Goal: Task Accomplishment & Management: Manage account settings

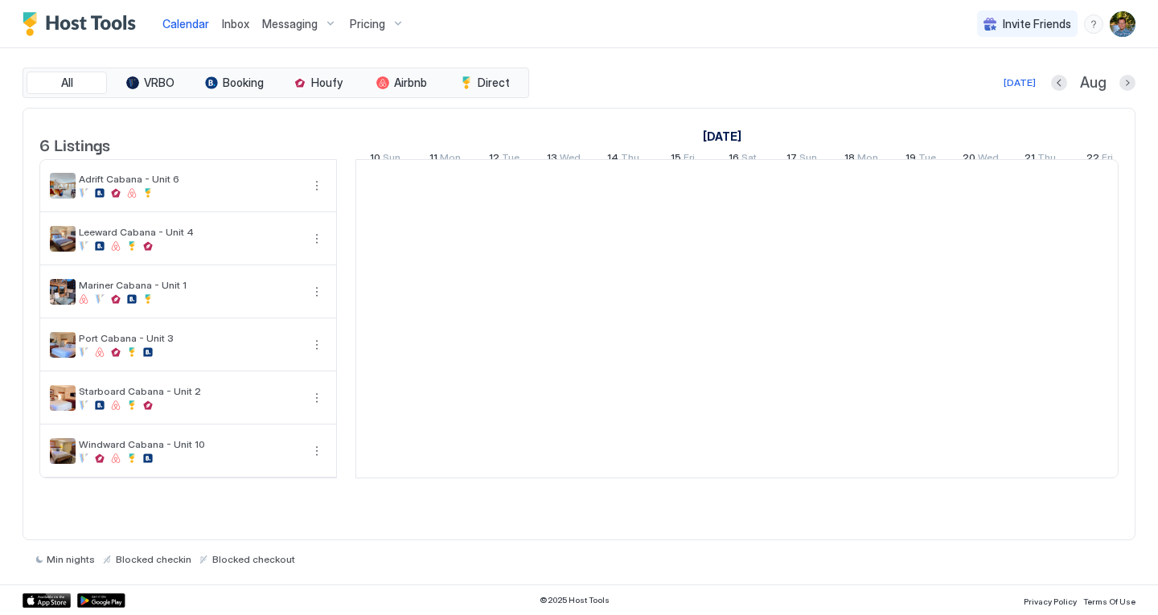
scroll to position [0, 894]
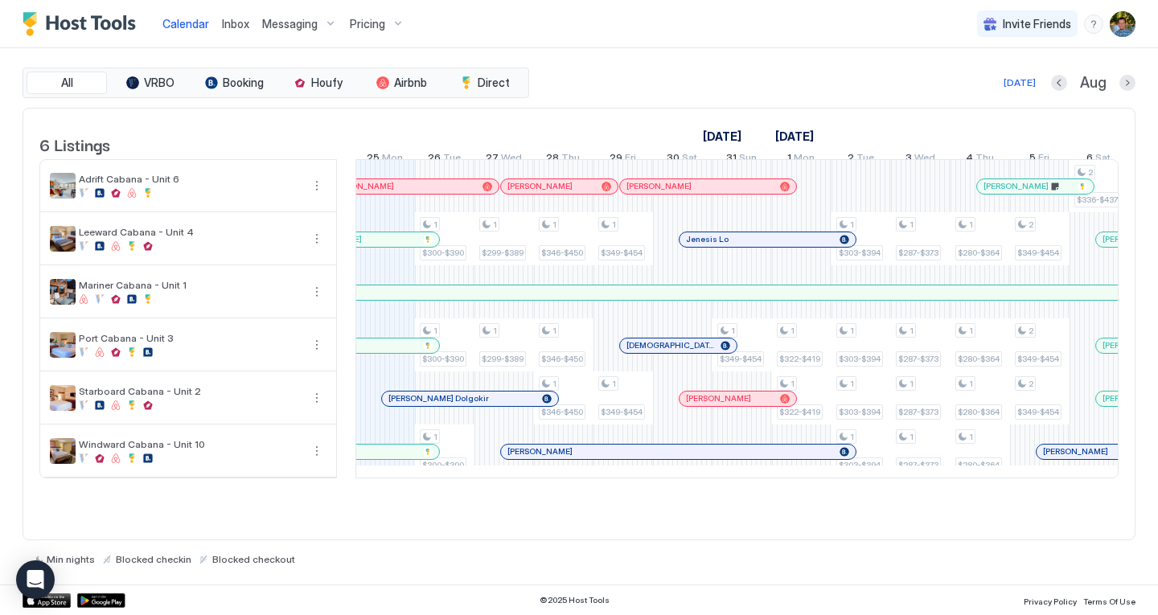
click at [371, 24] on span "Pricing" at bounding box center [367, 24] width 35 height 14
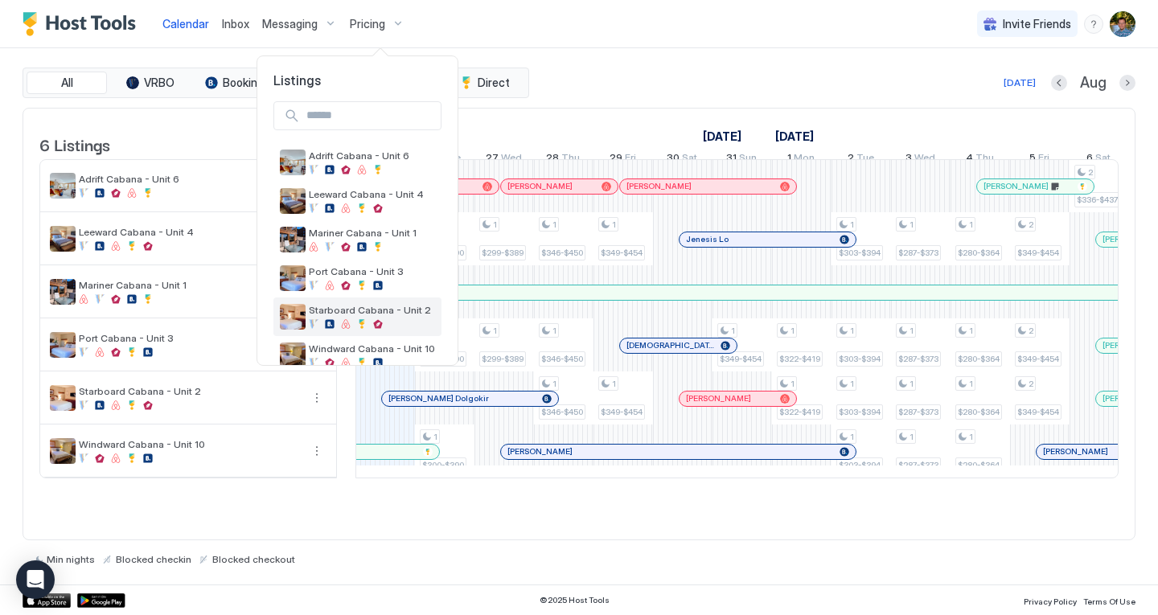
click at [336, 310] on span "Starboard Cabana - Unit 2" at bounding box center [372, 310] width 126 height 12
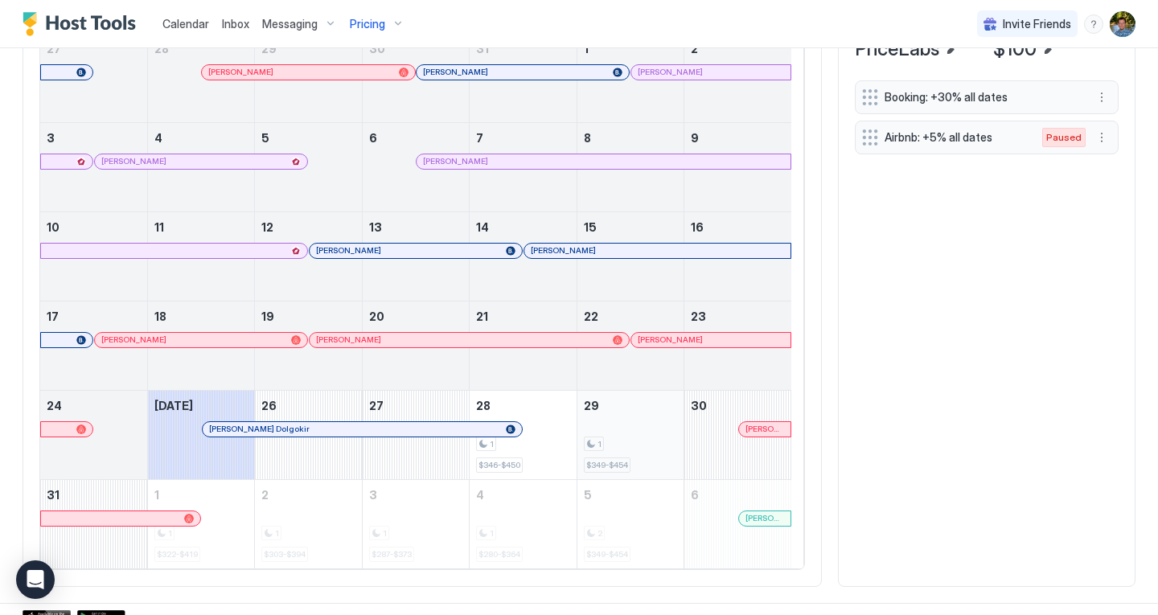
scroll to position [610, 0]
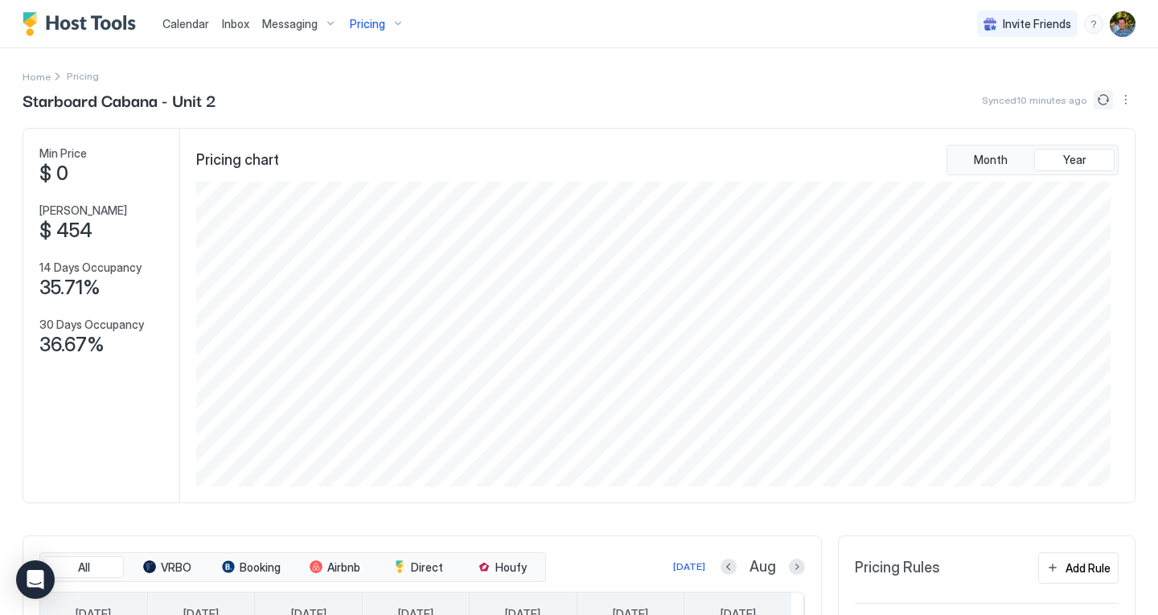
click at [1094, 101] on button "Sync prices" at bounding box center [1103, 99] width 19 height 19
click at [366, 20] on span "Pricing" at bounding box center [367, 24] width 35 height 14
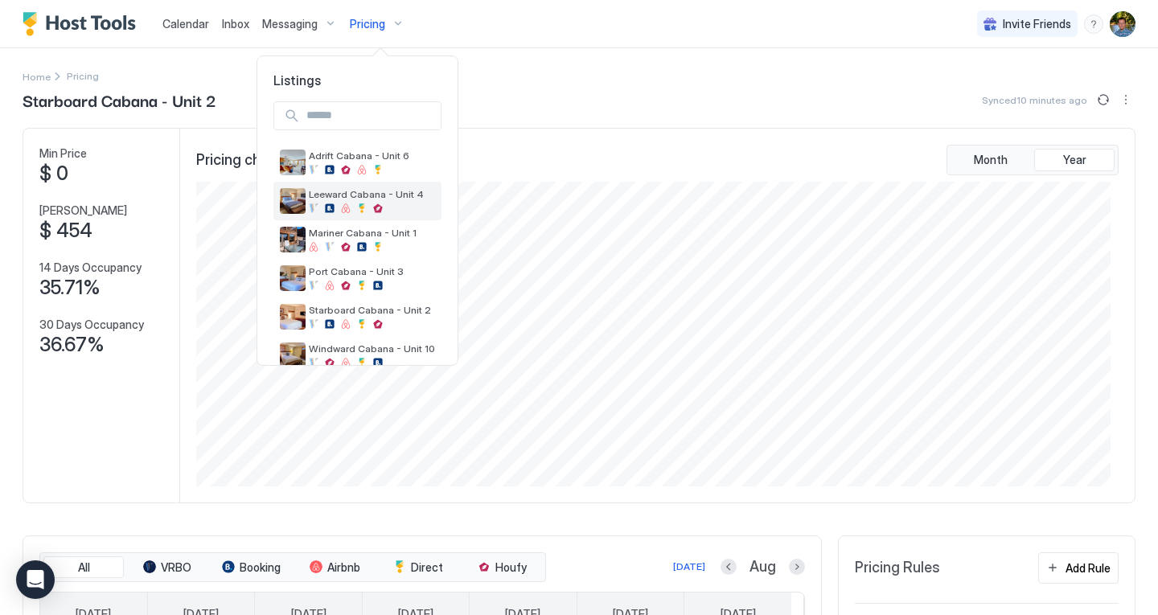
click at [368, 192] on span "Leeward Cabana - Unit 4" at bounding box center [372, 194] width 126 height 12
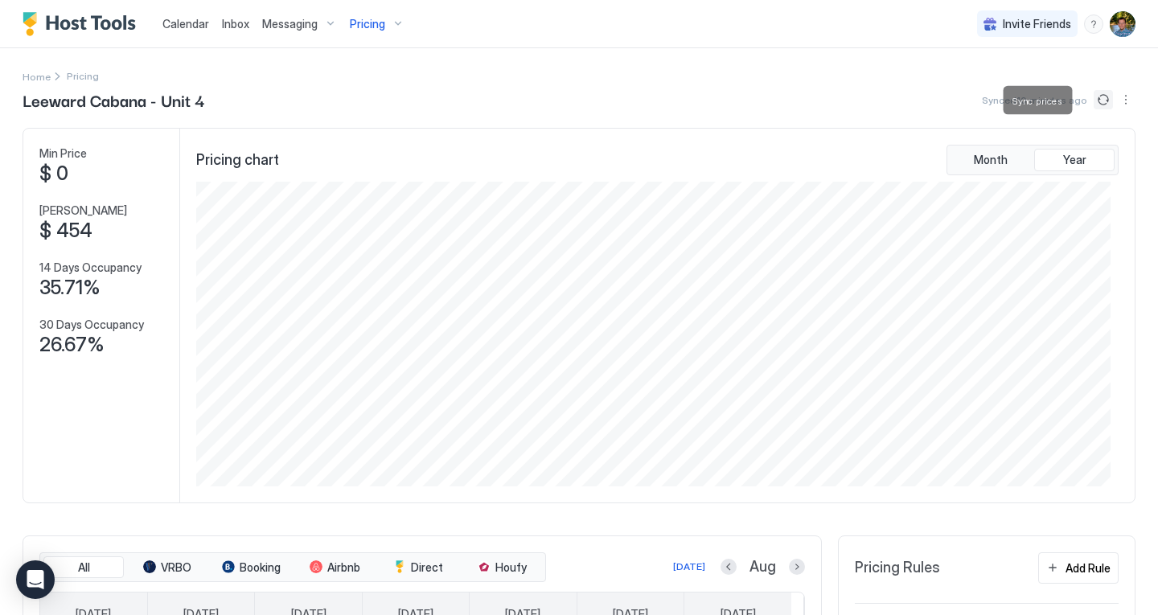
click at [1094, 100] on button "Sync prices" at bounding box center [1103, 99] width 19 height 19
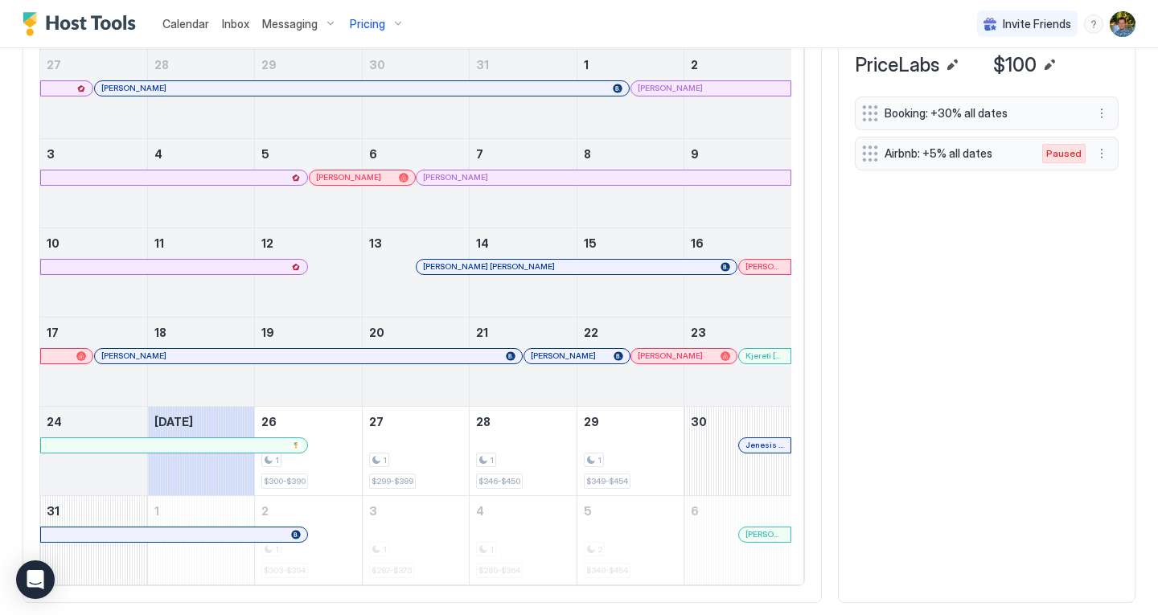
scroll to position [631, 0]
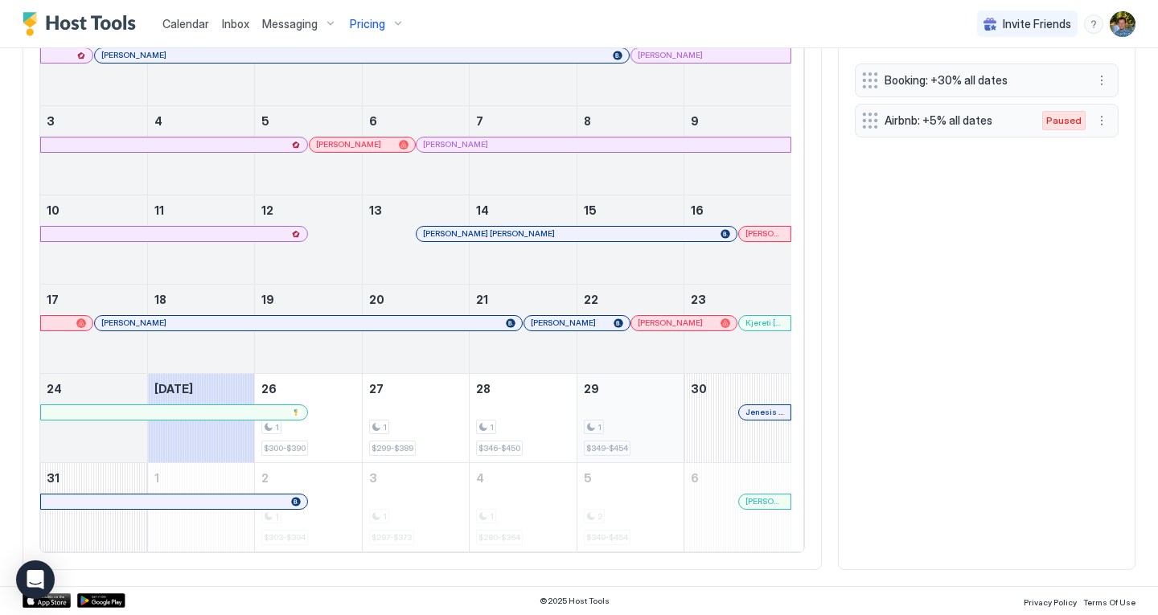
click at [601, 401] on div "1 $349-$454" at bounding box center [630, 418] width 93 height 76
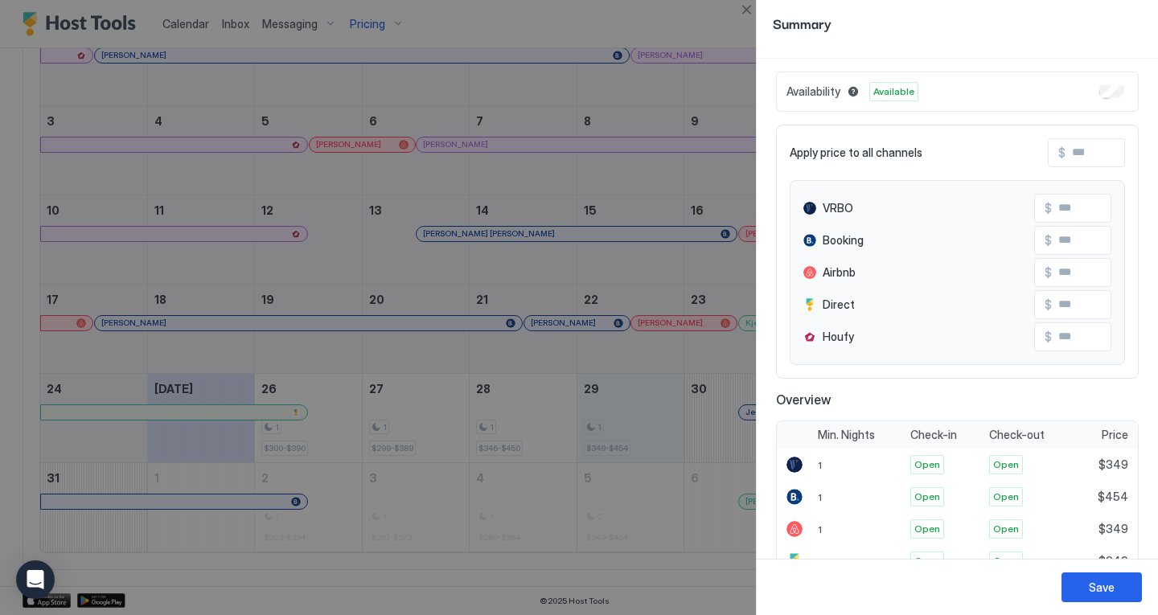
scroll to position [0, 0]
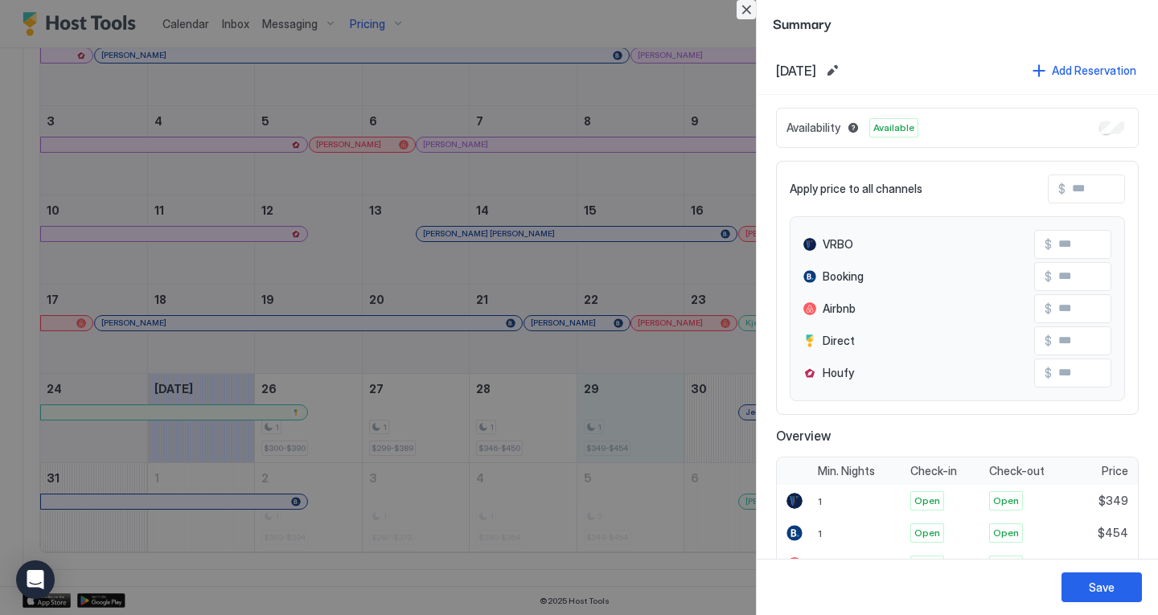
click at [746, 8] on button "Close" at bounding box center [746, 9] width 19 height 19
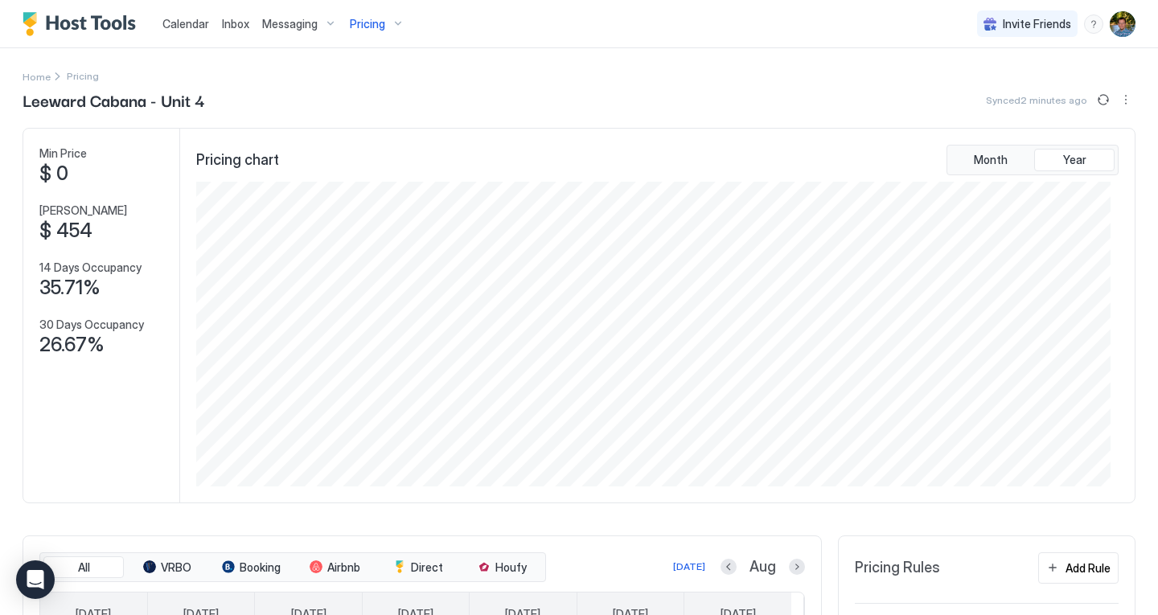
click at [359, 25] on span "Pricing" at bounding box center [367, 24] width 35 height 14
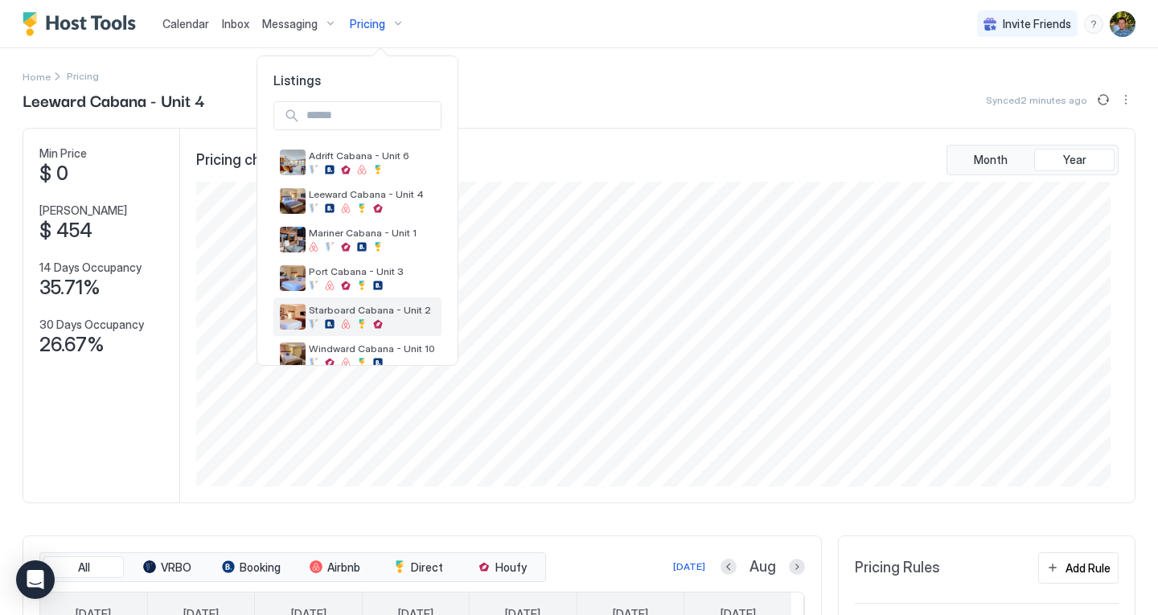
click at [334, 316] on span "Starboard Cabana - Unit 2" at bounding box center [372, 310] width 126 height 12
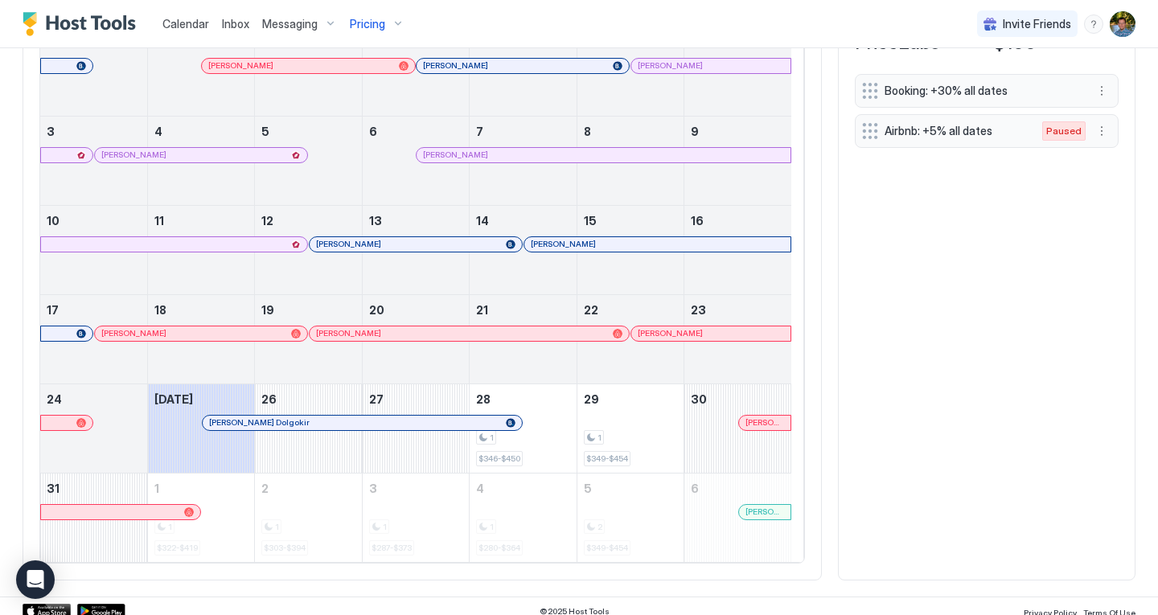
scroll to position [609, 0]
click at [72, 13] on img "Host Tools Logo" at bounding box center [83, 24] width 121 height 24
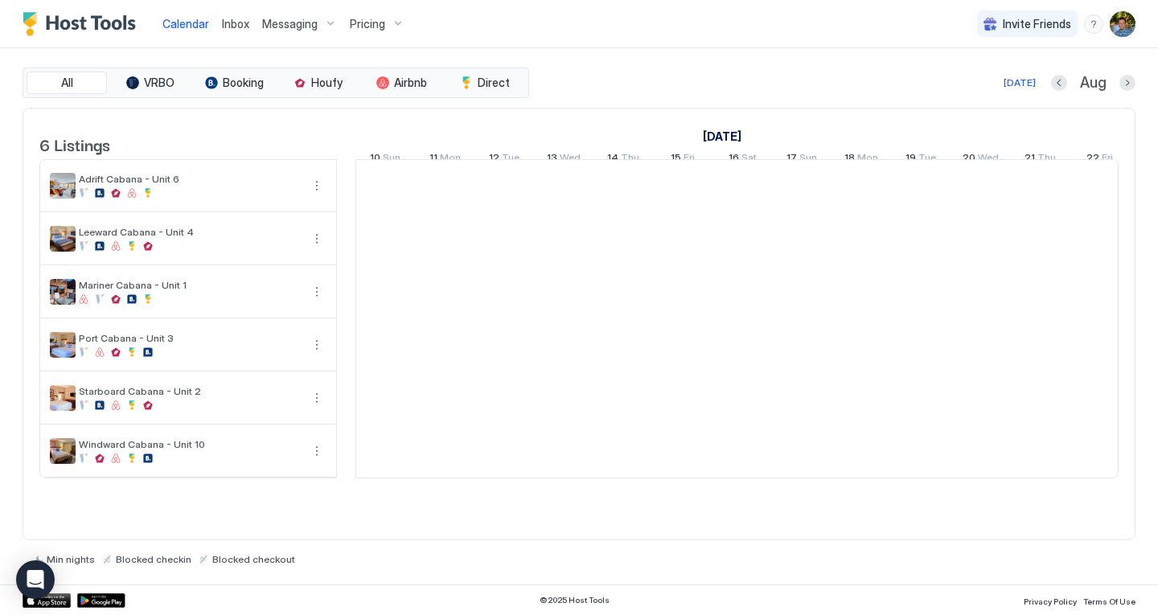
scroll to position [0, 894]
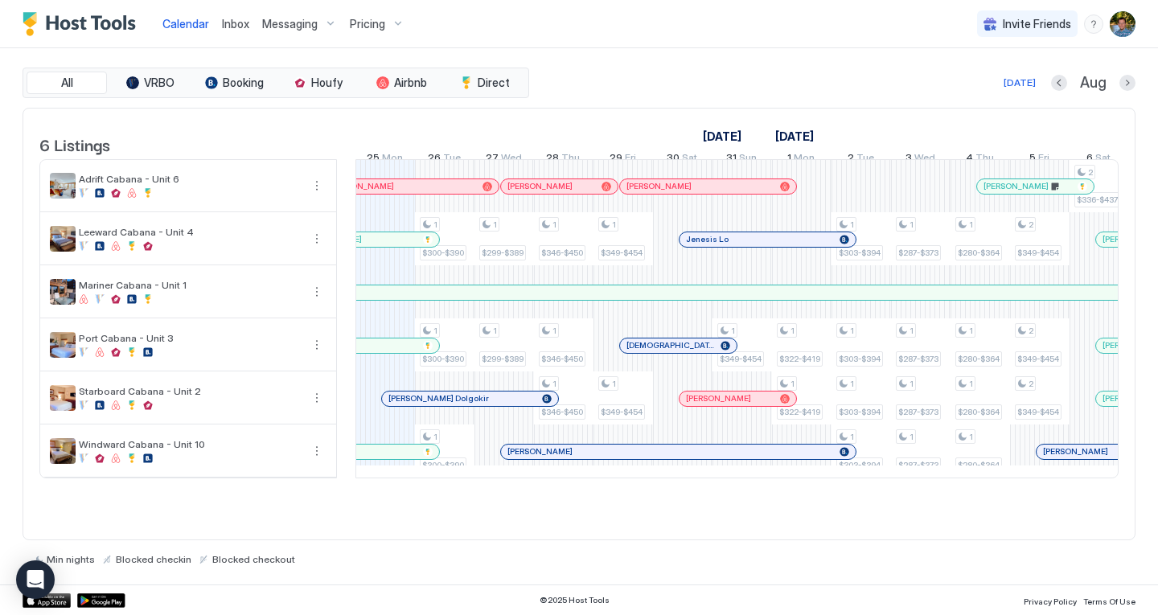
click at [1126, 19] on img "User profile" at bounding box center [1123, 24] width 26 height 26
click at [318, 200] on div at bounding box center [579, 307] width 1158 height 615
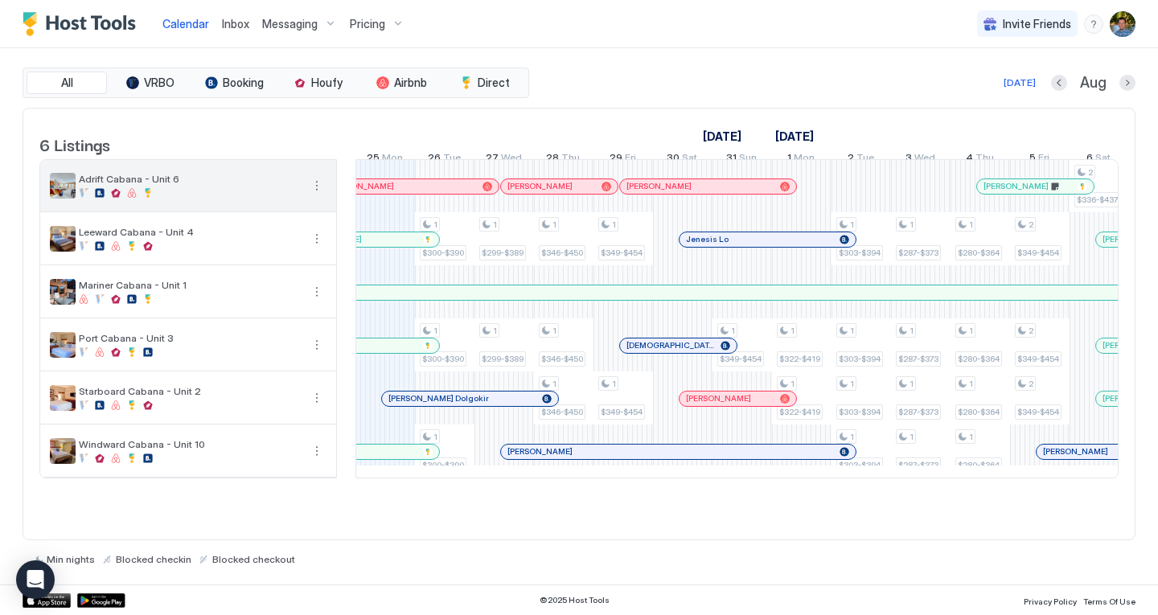
click at [317, 195] on button "More options" at bounding box center [316, 185] width 19 height 19
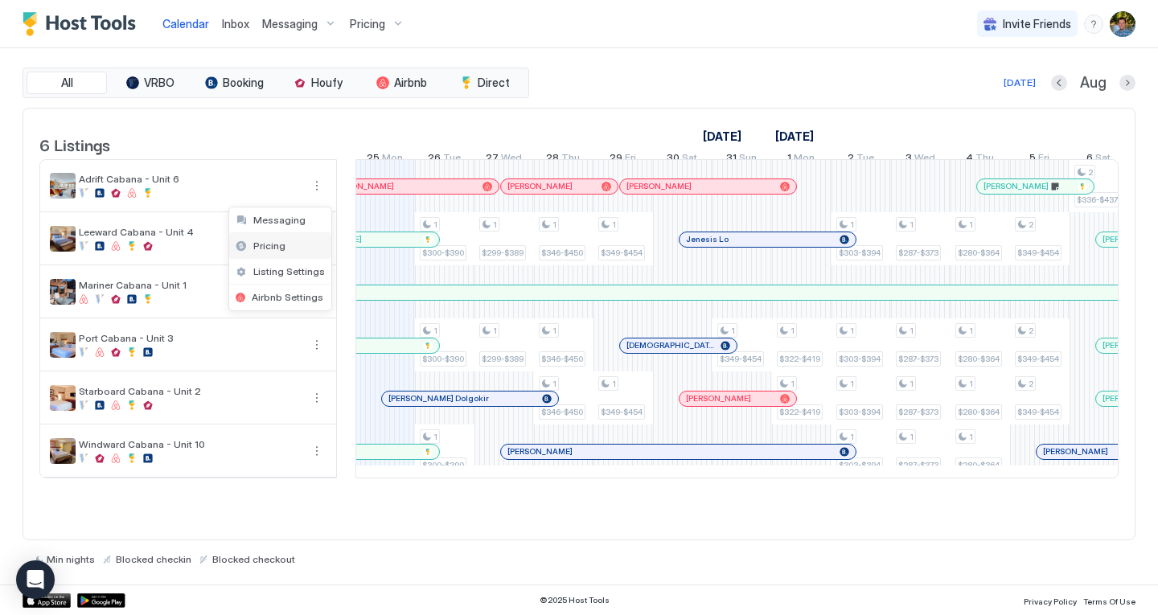
click at [261, 244] on span "Pricing" at bounding box center [269, 246] width 32 height 12
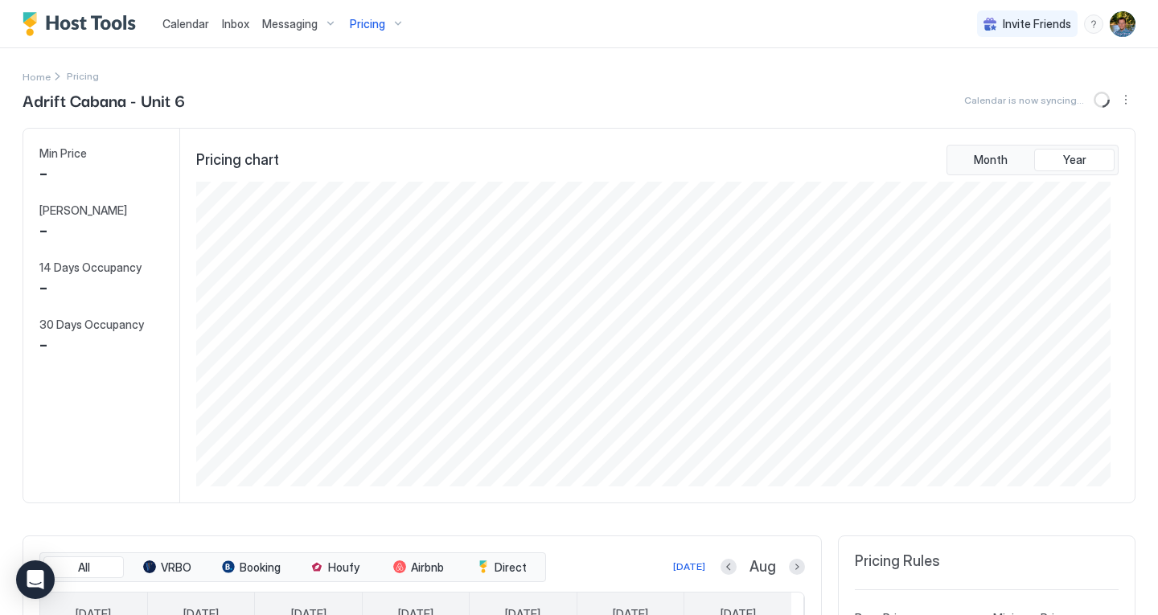
scroll to position [305, 914]
click at [1123, 102] on button "More options" at bounding box center [1125, 99] width 19 height 19
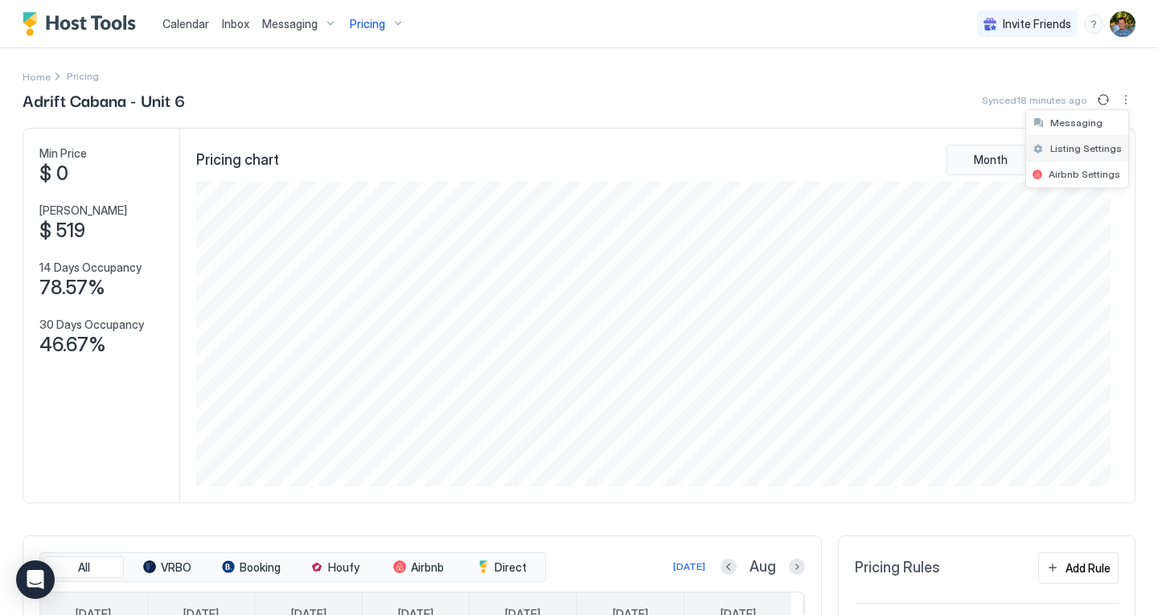
click at [1057, 149] on span "Listing Settings" at bounding box center [1086, 148] width 72 height 12
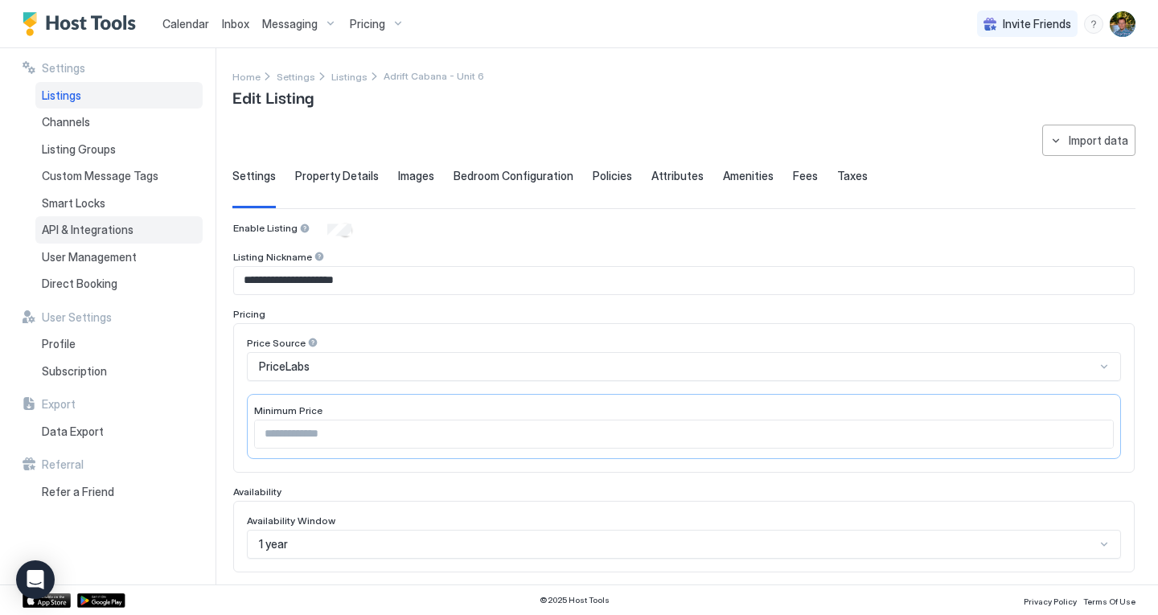
click at [101, 224] on span "API & Integrations" at bounding box center [88, 230] width 92 height 14
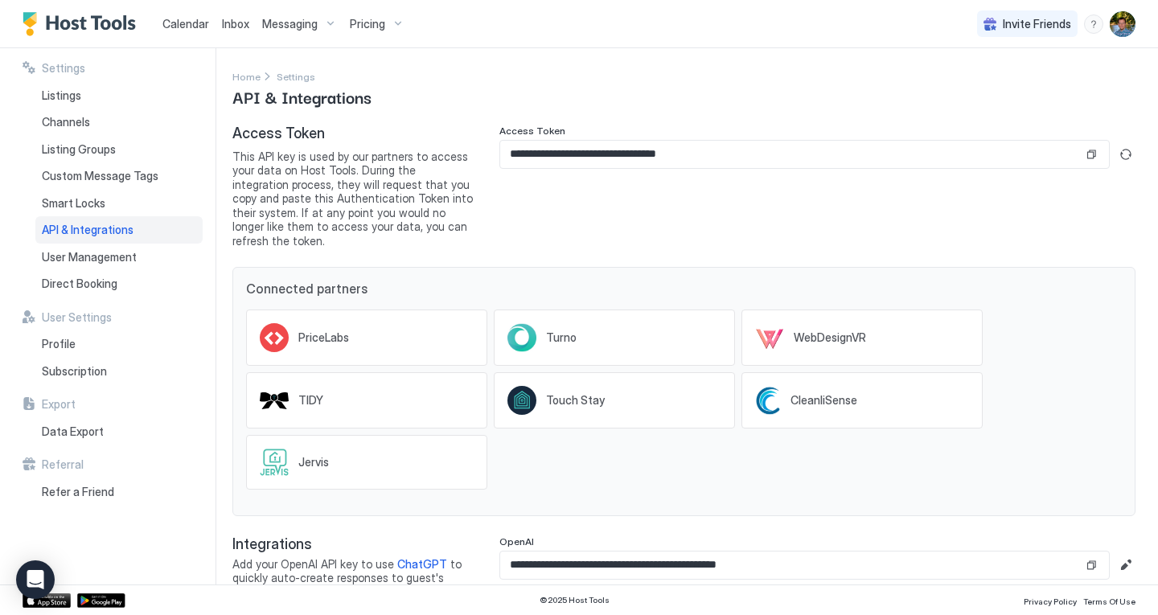
scroll to position [19, 0]
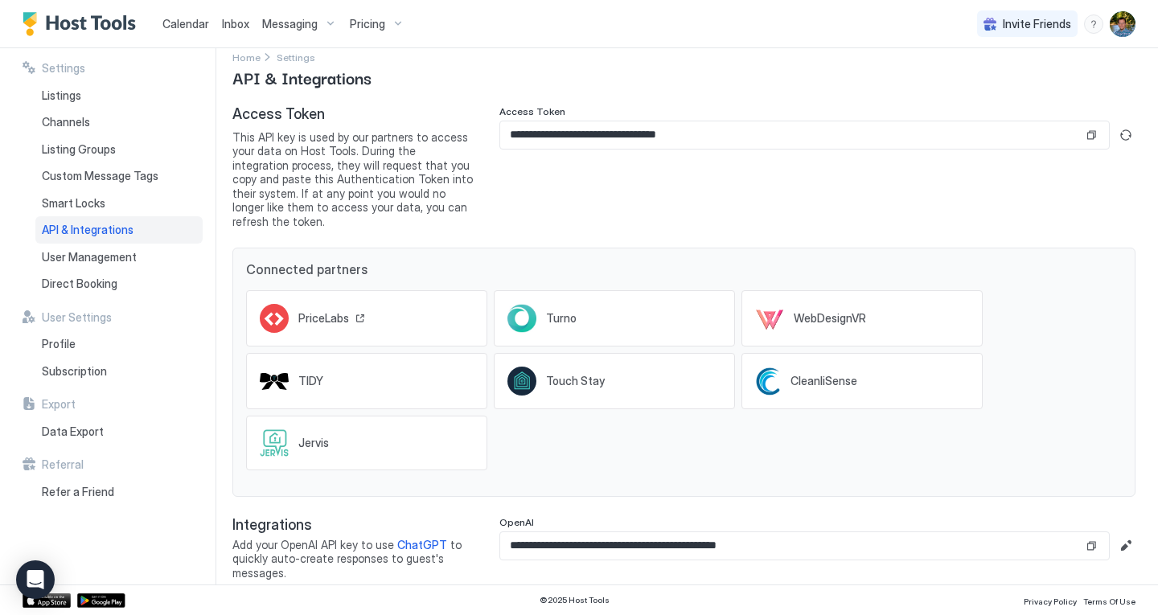
click at [373, 307] on div "PriceLabs" at bounding box center [366, 318] width 241 height 56
click at [54, 94] on span "Listings" at bounding box center [61, 95] width 39 height 14
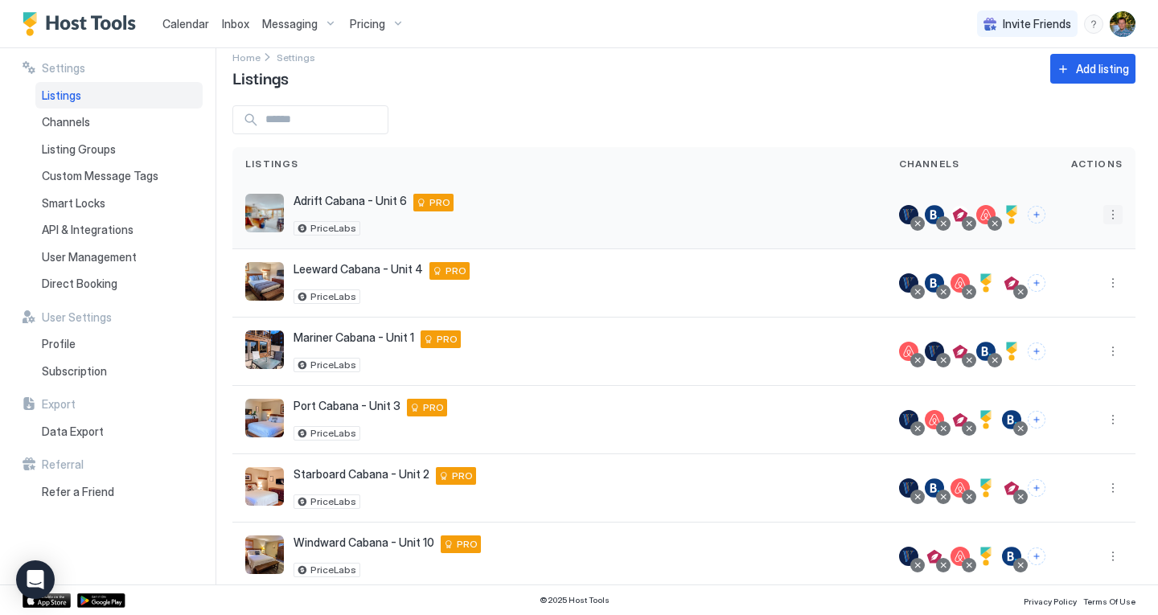
click at [1103, 206] on button "More options" at bounding box center [1112, 214] width 19 height 19
click at [804, 220] on div at bounding box center [579, 307] width 1158 height 615
click at [267, 220] on img "listing image" at bounding box center [264, 213] width 39 height 39
click at [1103, 215] on button "More options" at bounding box center [1112, 214] width 19 height 19
click at [1037, 260] on span "Pricing" at bounding box center [1045, 263] width 32 height 12
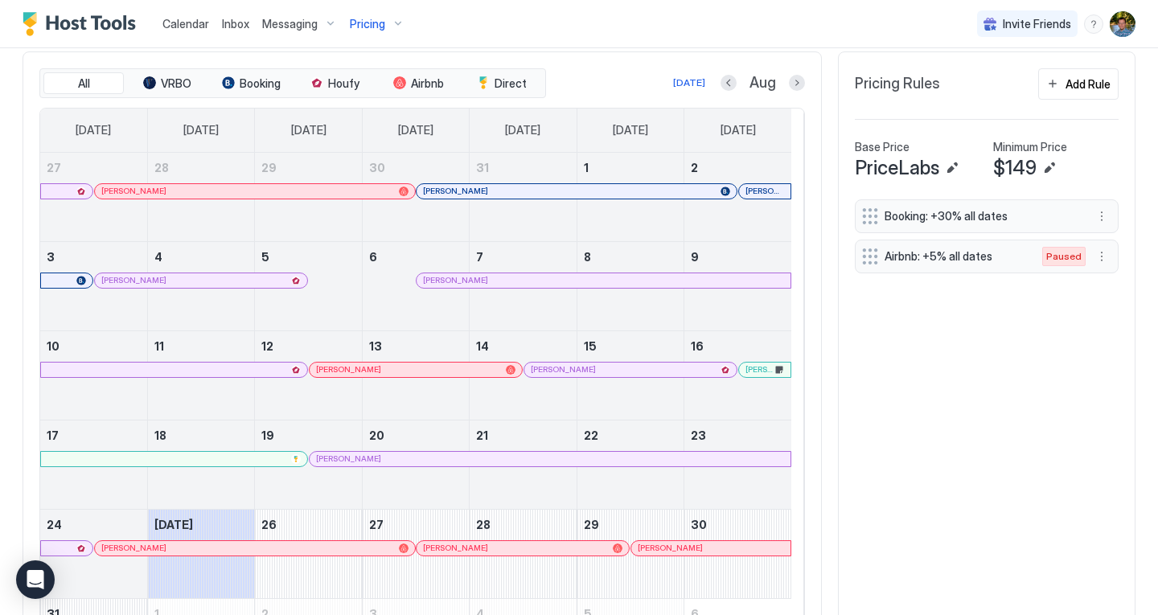
scroll to position [485, 0]
click at [943, 177] on button "Edit" at bounding box center [952, 167] width 19 height 19
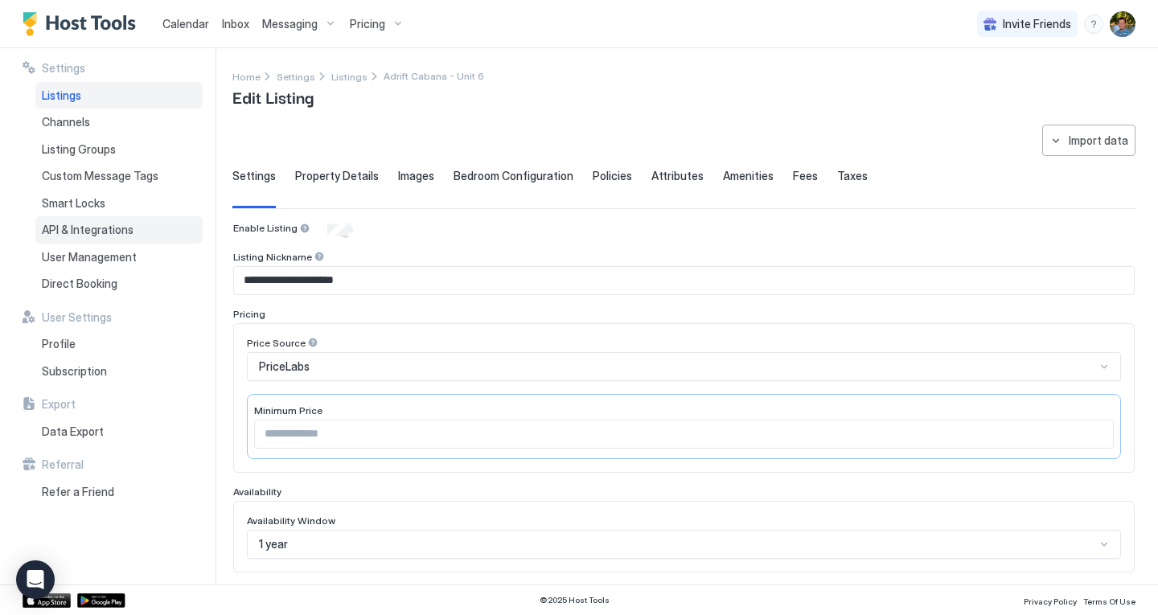
click at [105, 231] on span "API & Integrations" at bounding box center [88, 230] width 92 height 14
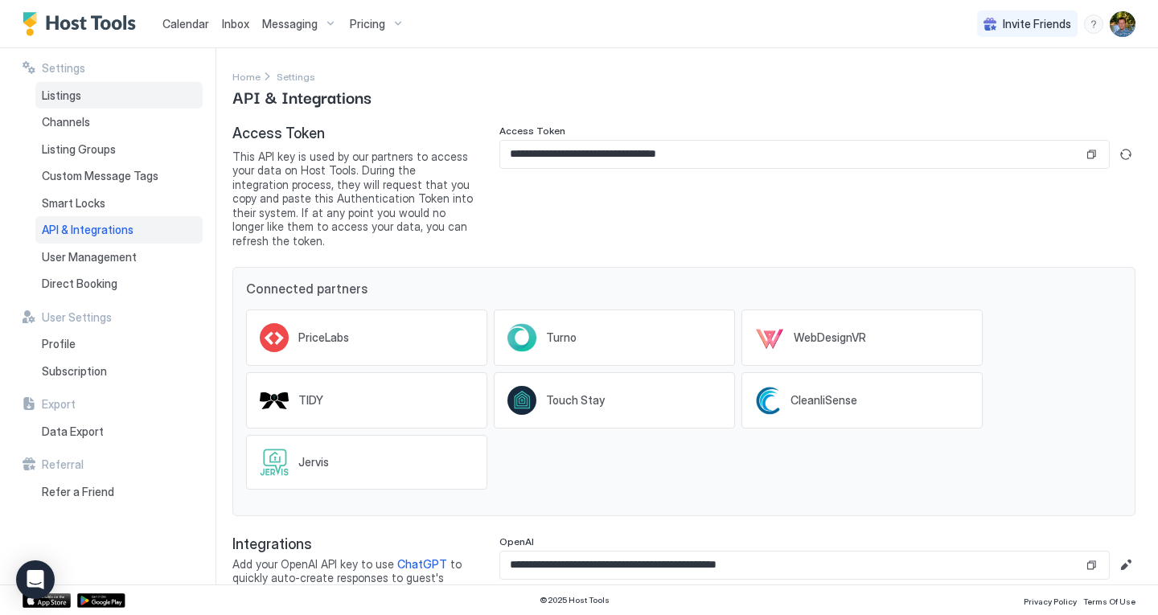
click at [62, 98] on span "Listings" at bounding box center [61, 95] width 39 height 14
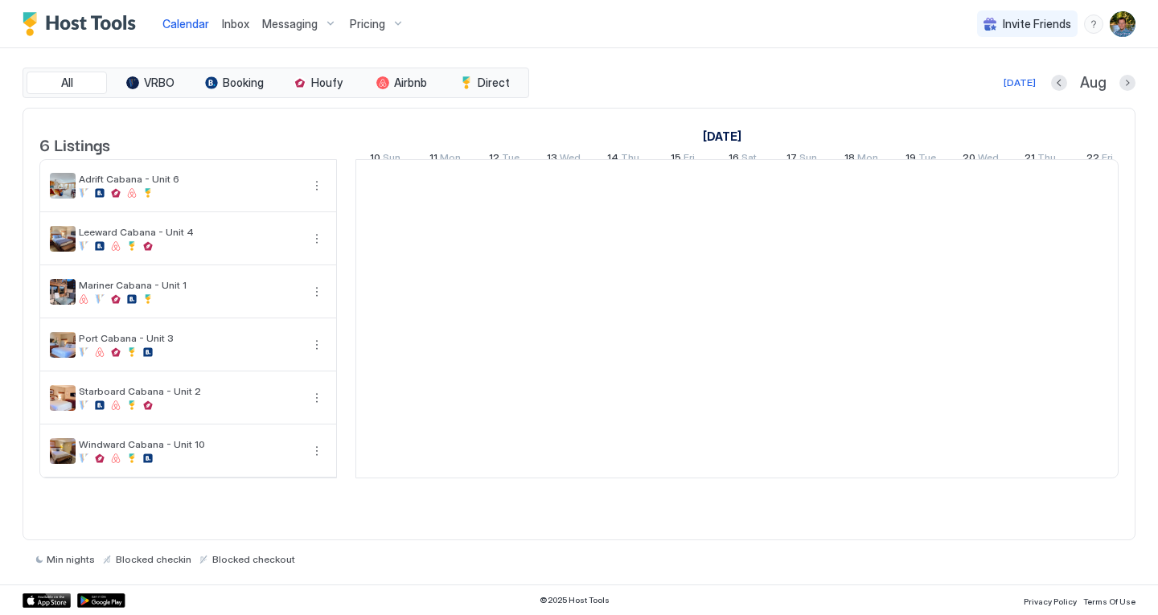
scroll to position [0, 894]
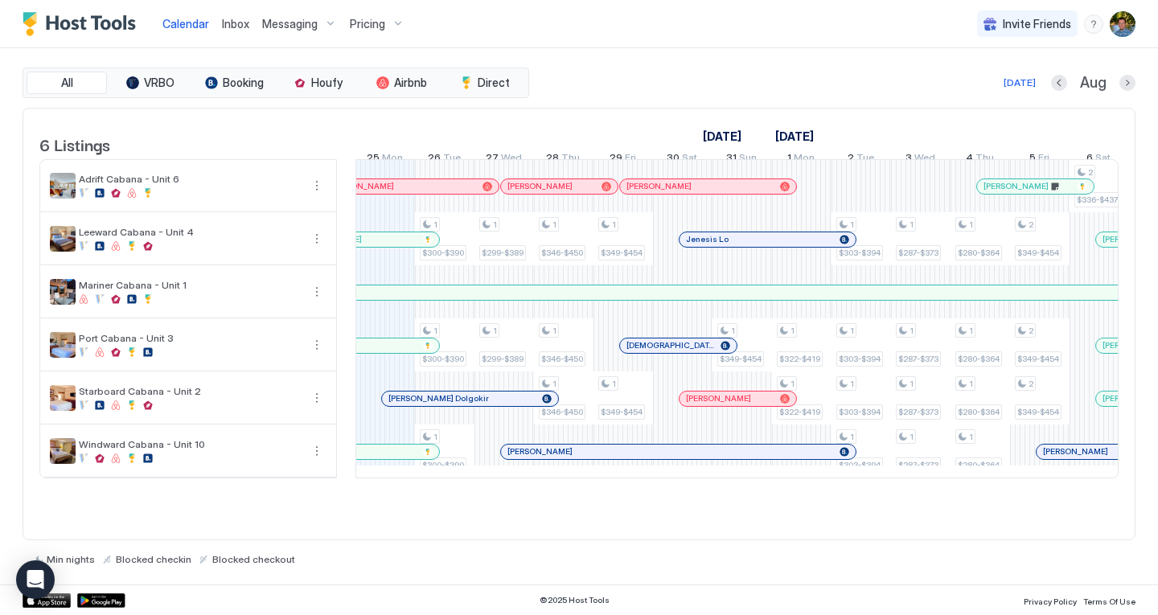
click at [374, 27] on span "Pricing" at bounding box center [367, 24] width 35 height 14
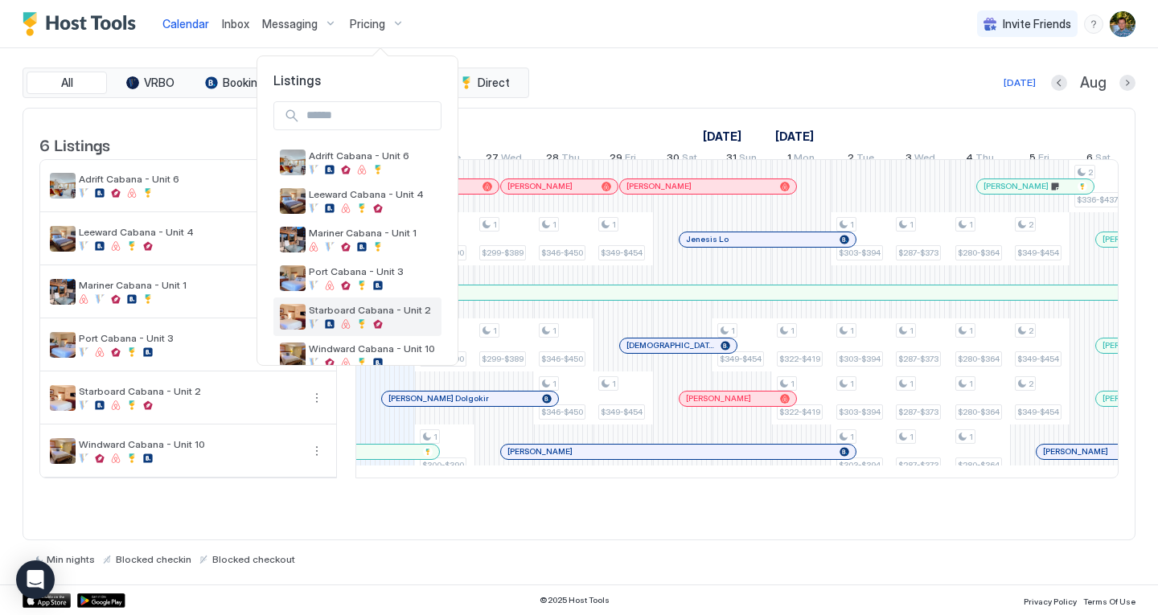
click at [383, 308] on span "Starboard Cabana - Unit 2" at bounding box center [372, 310] width 126 height 12
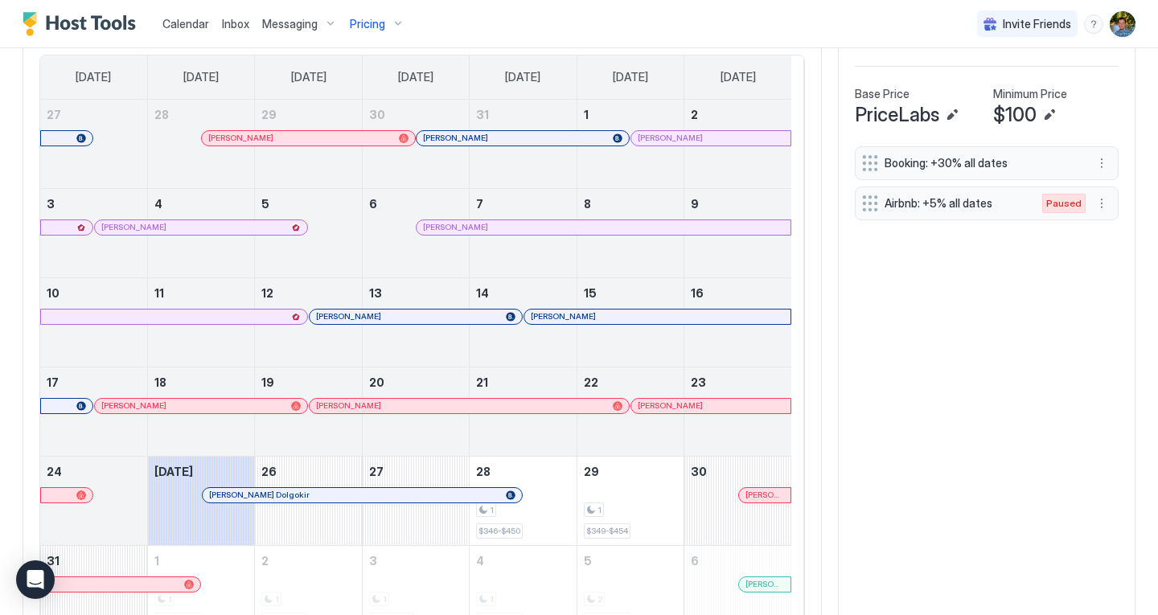
scroll to position [585, 0]
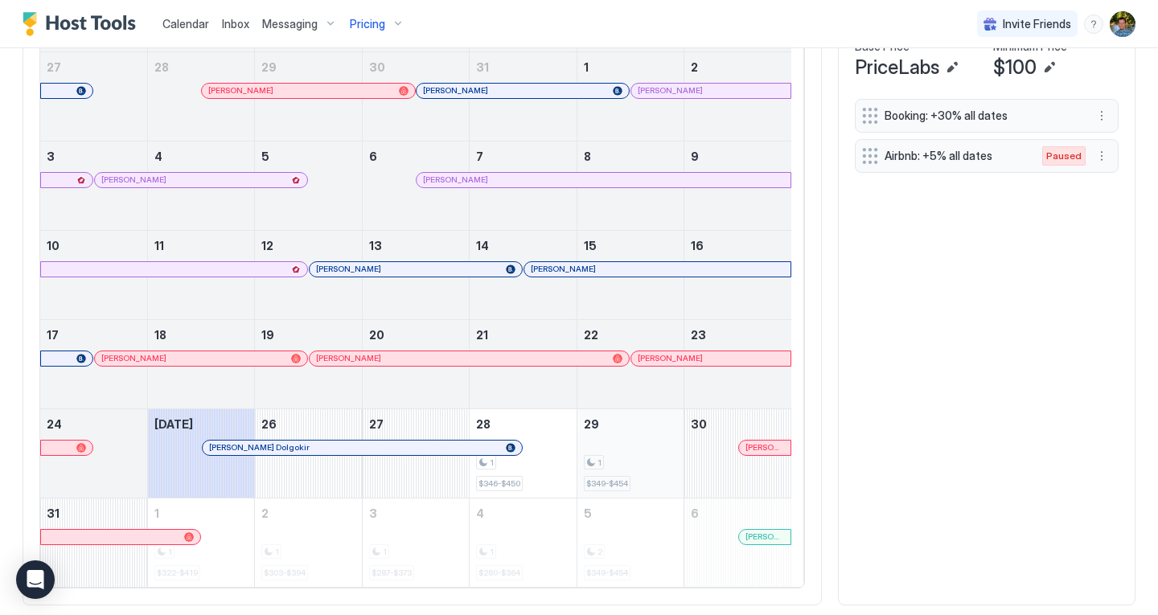
click at [612, 482] on div "1 $349-$454" at bounding box center [630, 454] width 93 height 76
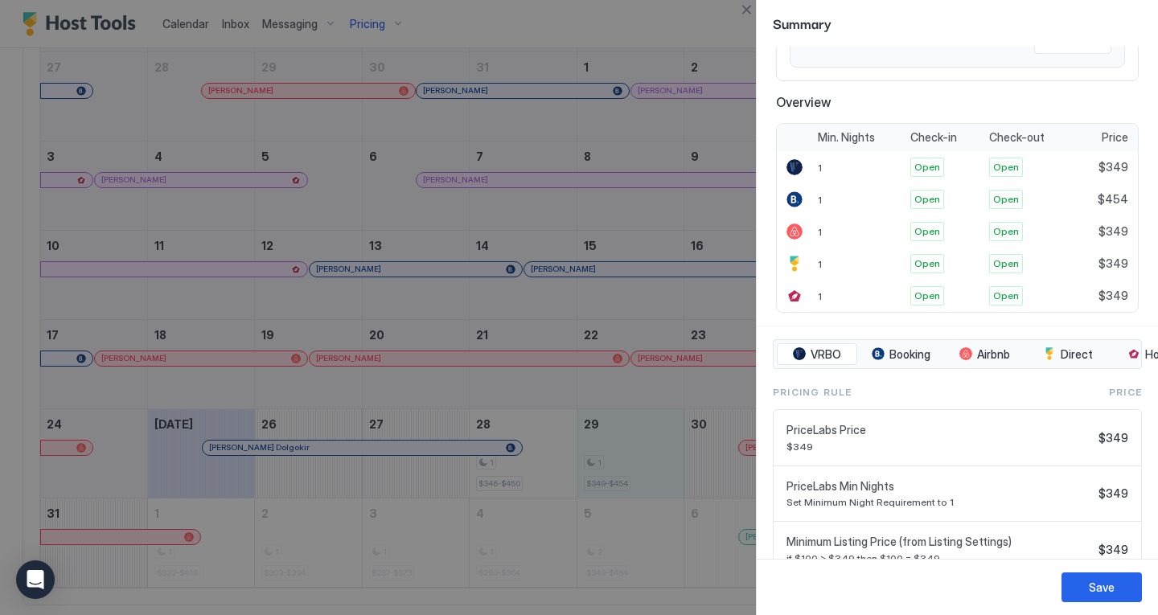
scroll to position [409, 0]
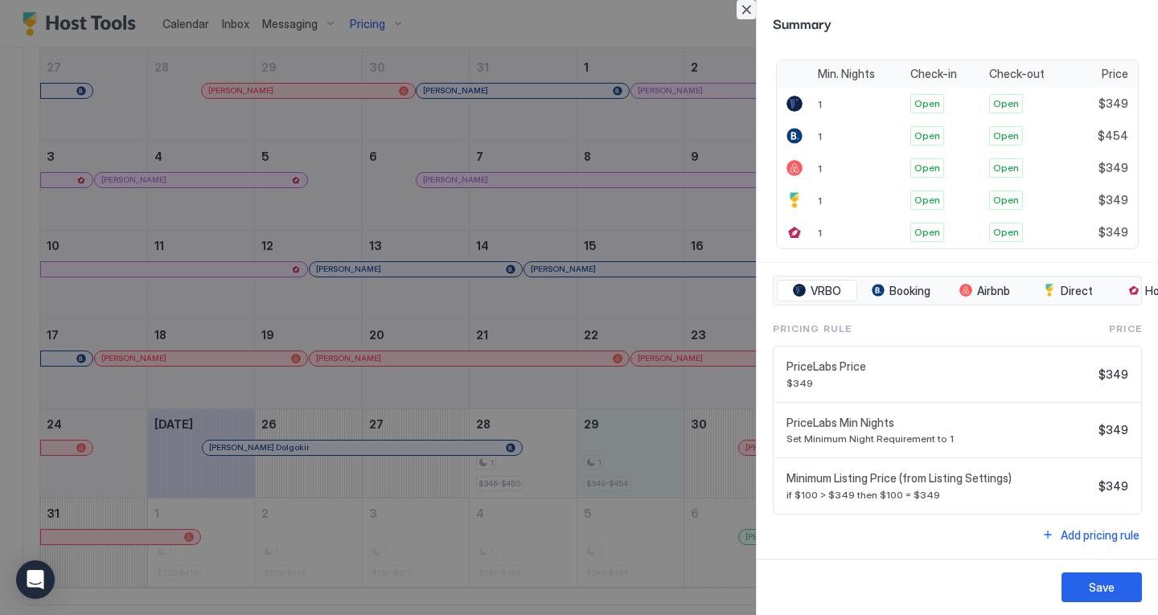
click at [748, 9] on button "Close" at bounding box center [746, 9] width 19 height 19
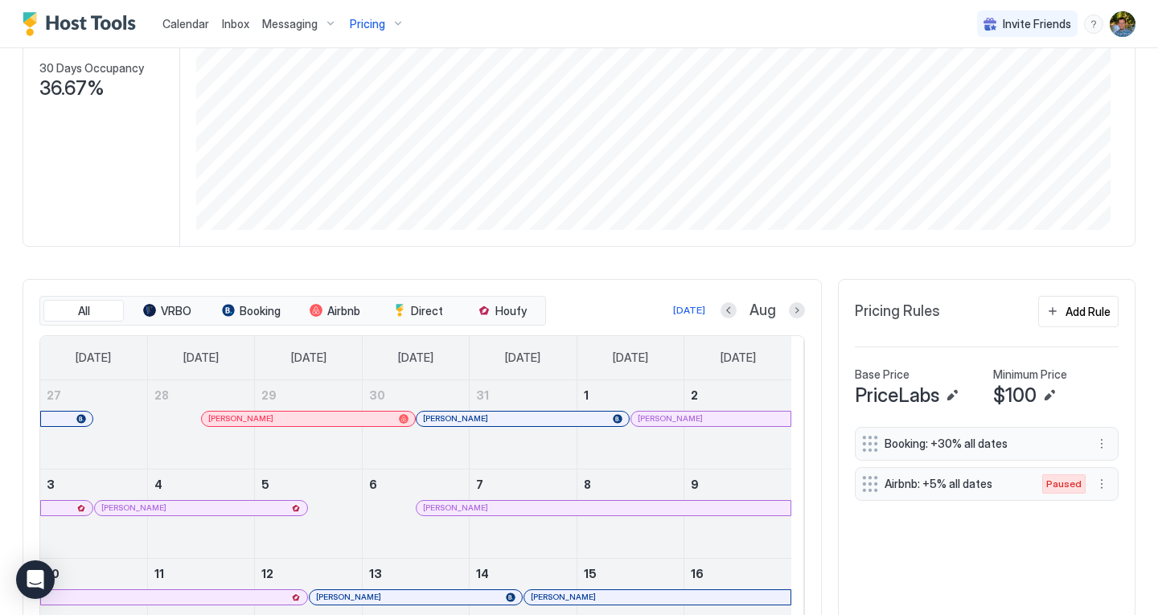
scroll to position [0, 0]
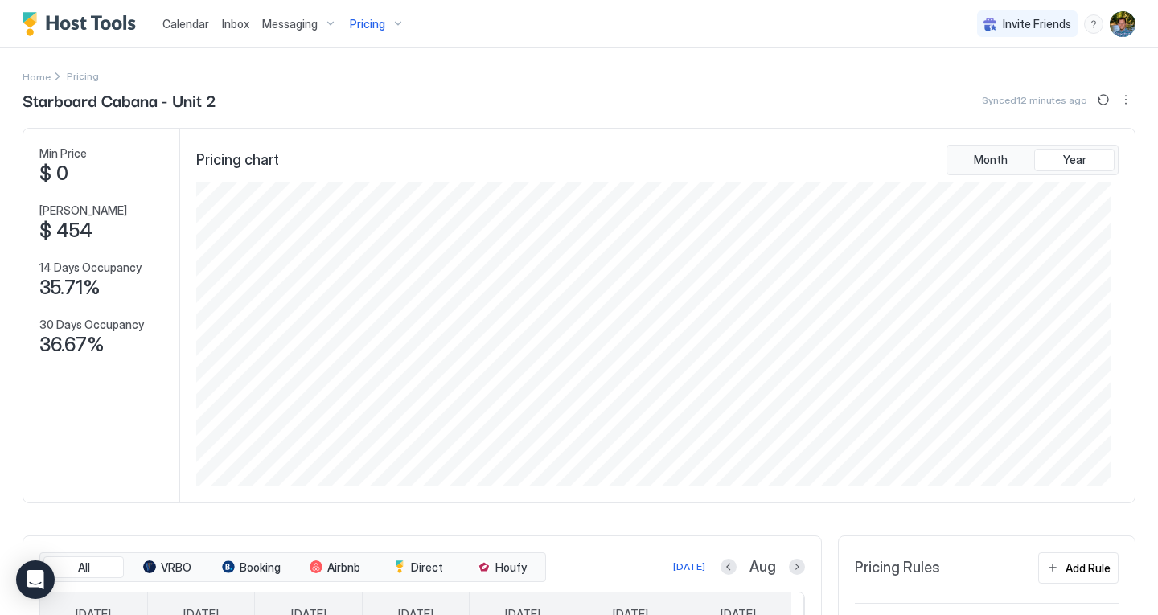
click at [94, 47] on div "Calendar Inbox Messaging Pricing Invite Friends DC" at bounding box center [579, 24] width 1158 height 48
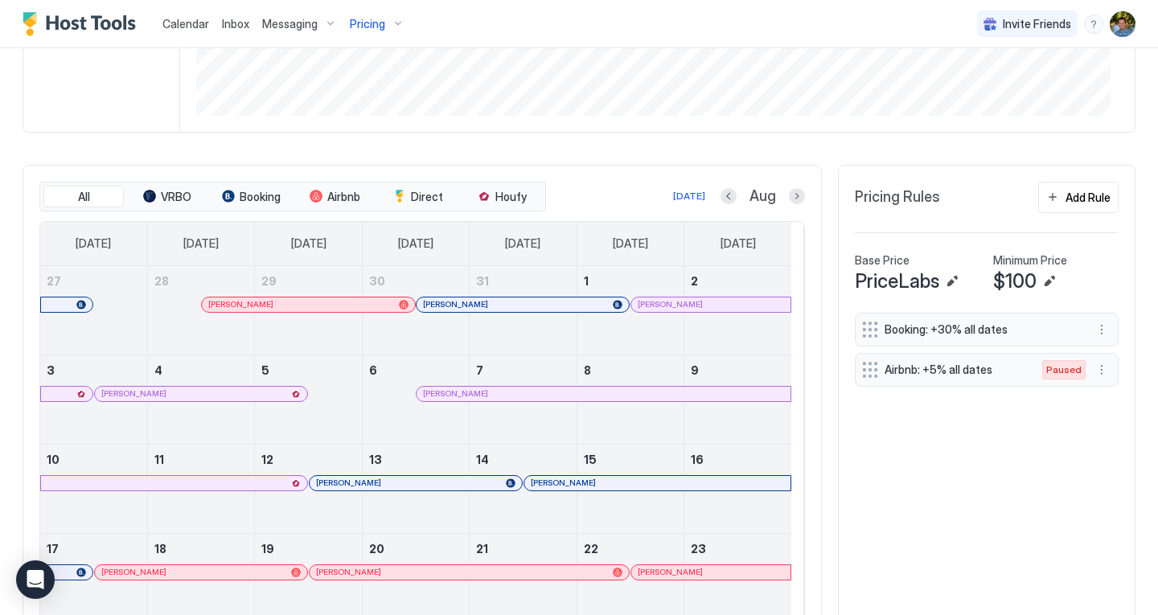
click at [159, 466] on span "11" at bounding box center [159, 460] width 10 height 14
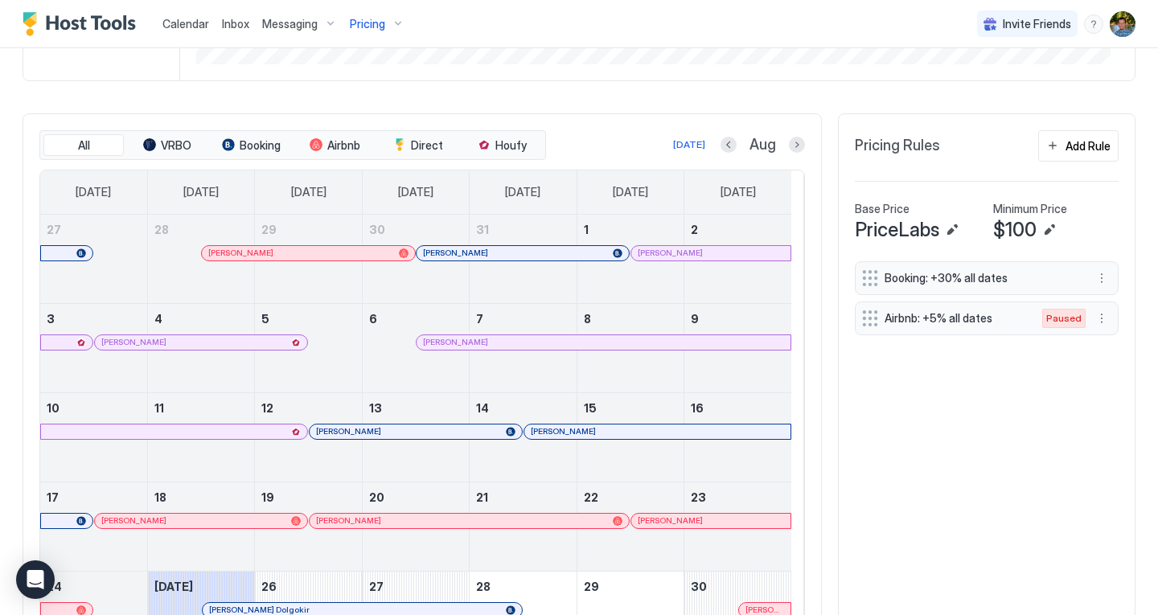
scroll to position [423, 0]
click at [789, 152] on button "Next month" at bounding box center [797, 144] width 16 height 16
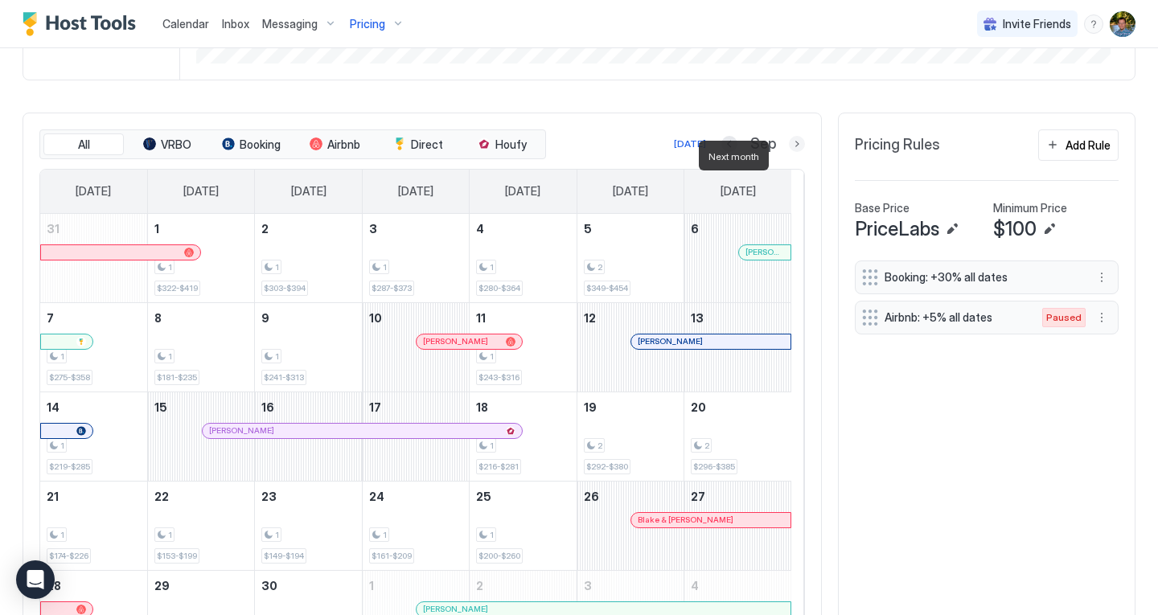
click at [789, 152] on button "Next month" at bounding box center [797, 144] width 16 height 16
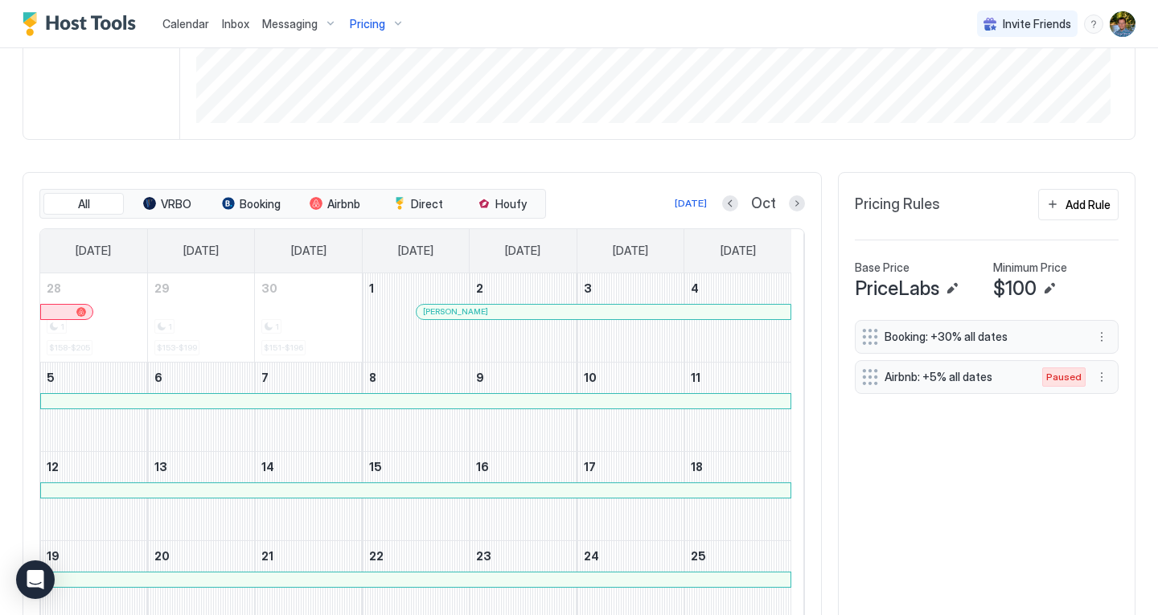
scroll to position [363, 0]
click at [789, 212] on button "Next month" at bounding box center [797, 204] width 16 height 16
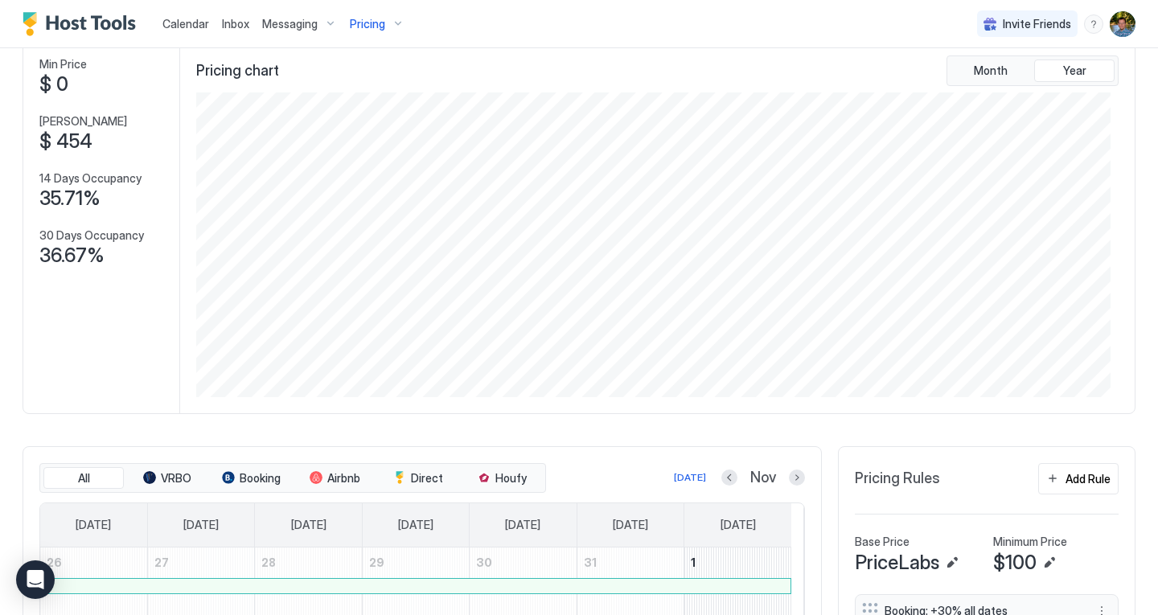
scroll to position [0, 0]
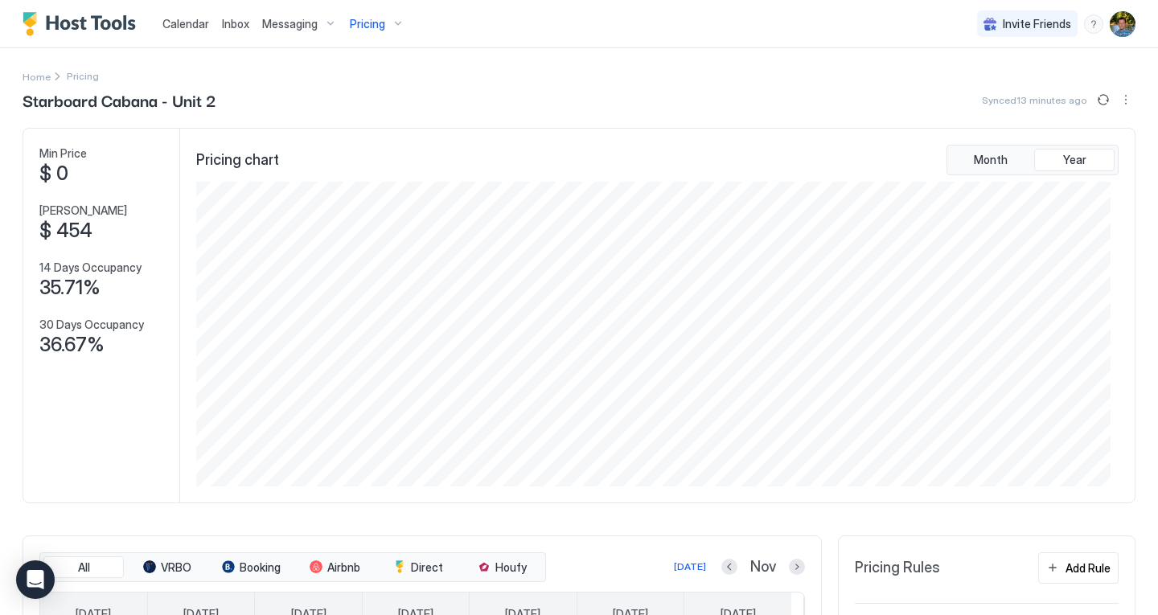
click at [371, 29] on span "Pricing" at bounding box center [367, 24] width 35 height 14
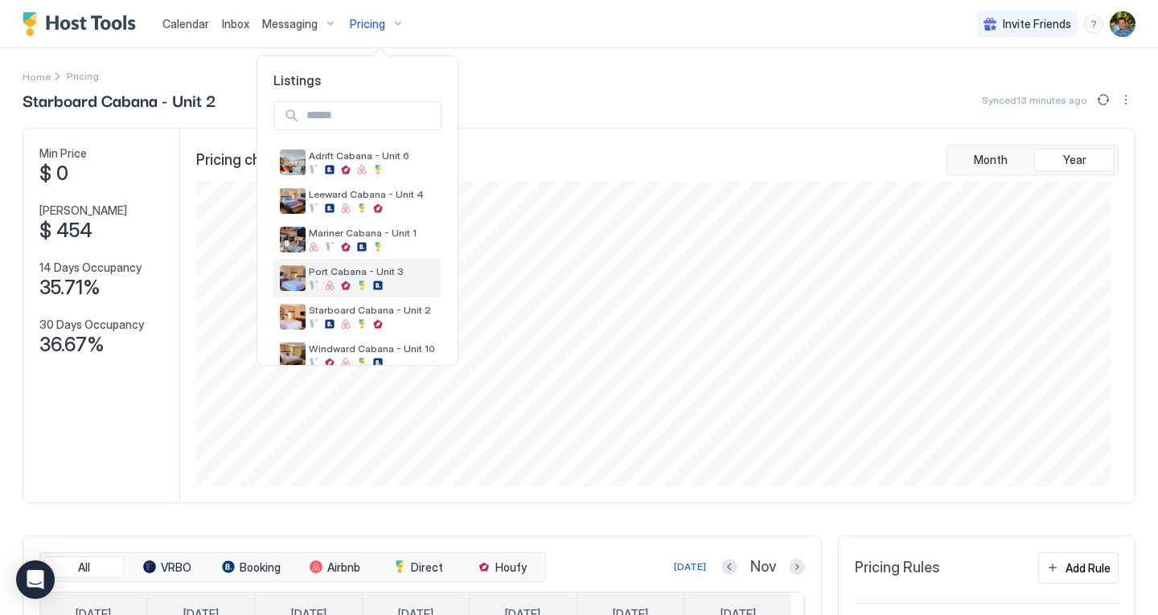
click at [342, 273] on span "Port Cabana - Unit 3" at bounding box center [372, 271] width 126 height 12
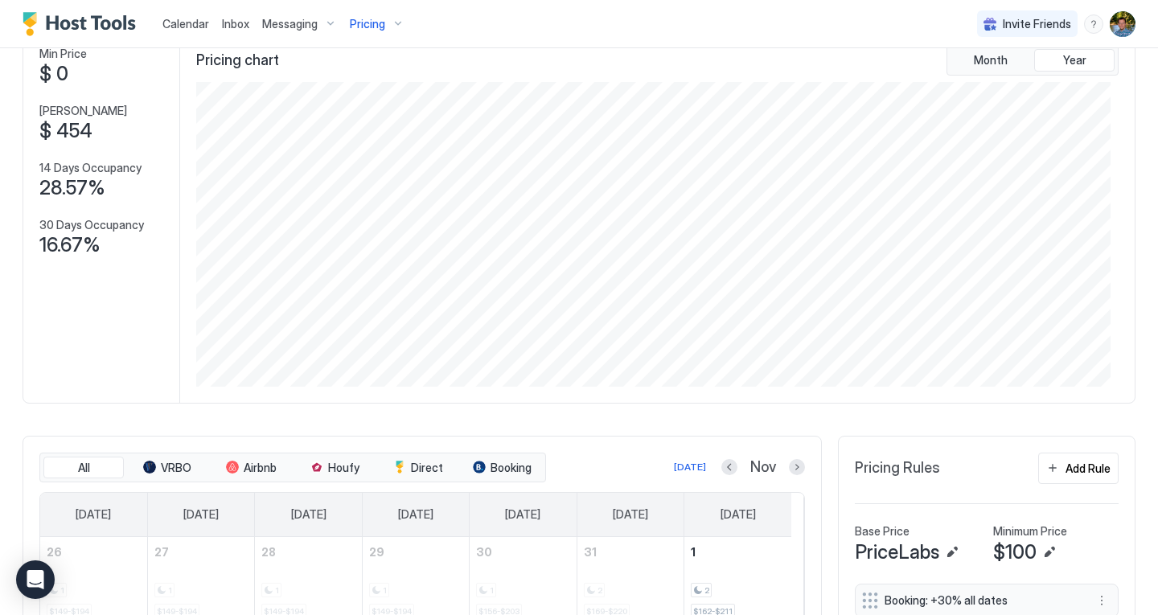
scroll to position [101, 0]
click at [373, 18] on span "Pricing" at bounding box center [367, 24] width 35 height 14
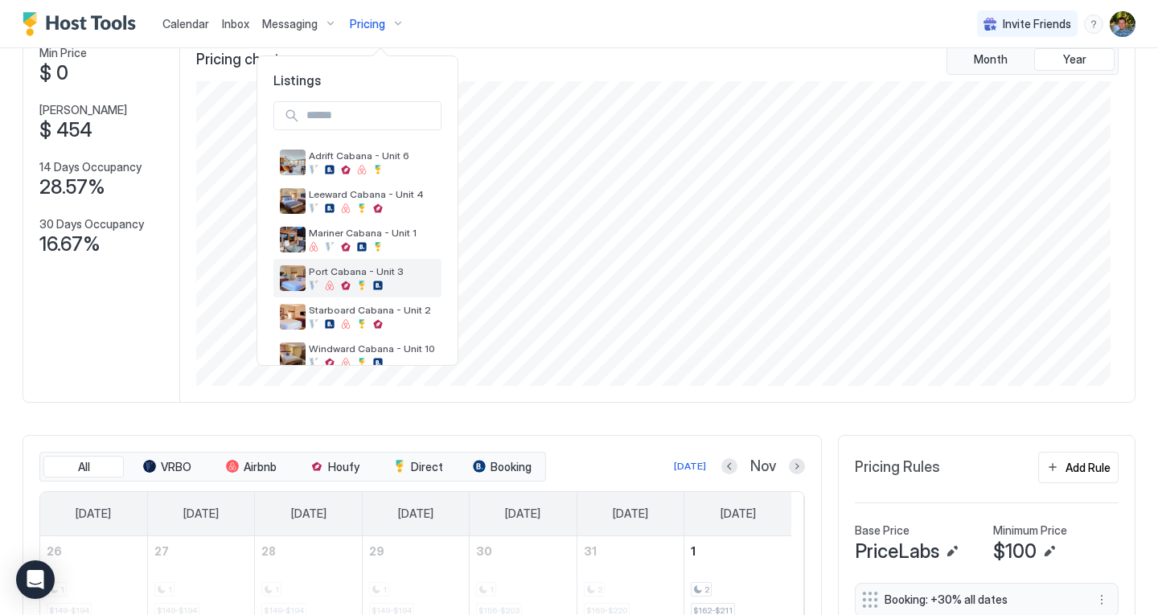
scroll to position [26, 0]
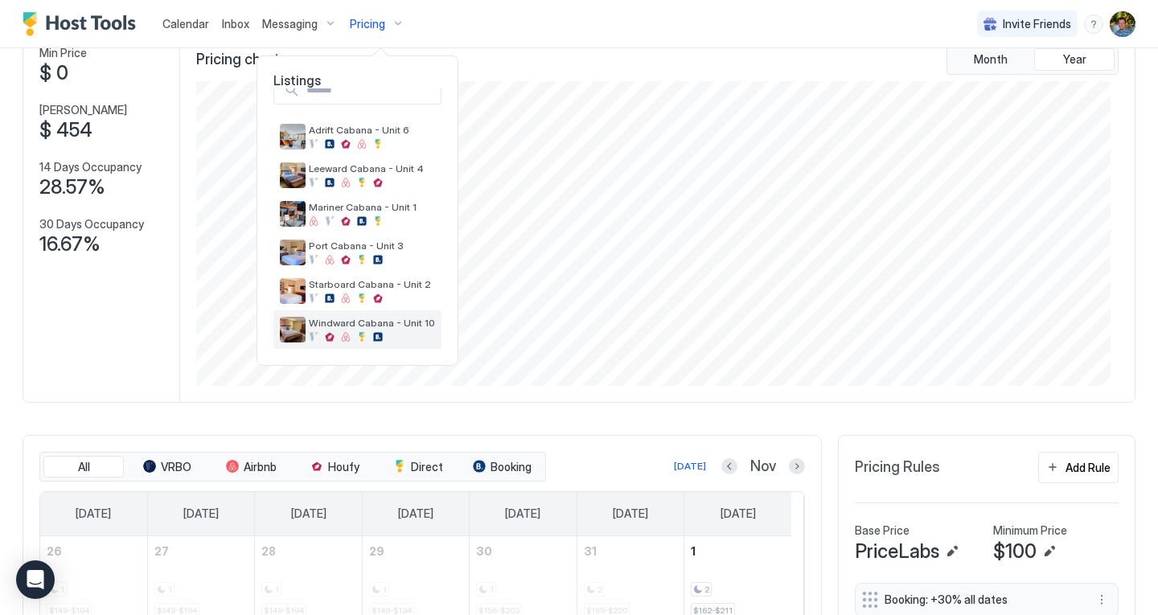
click at [364, 327] on span "Windward Cabana - Unit 10" at bounding box center [372, 323] width 126 height 12
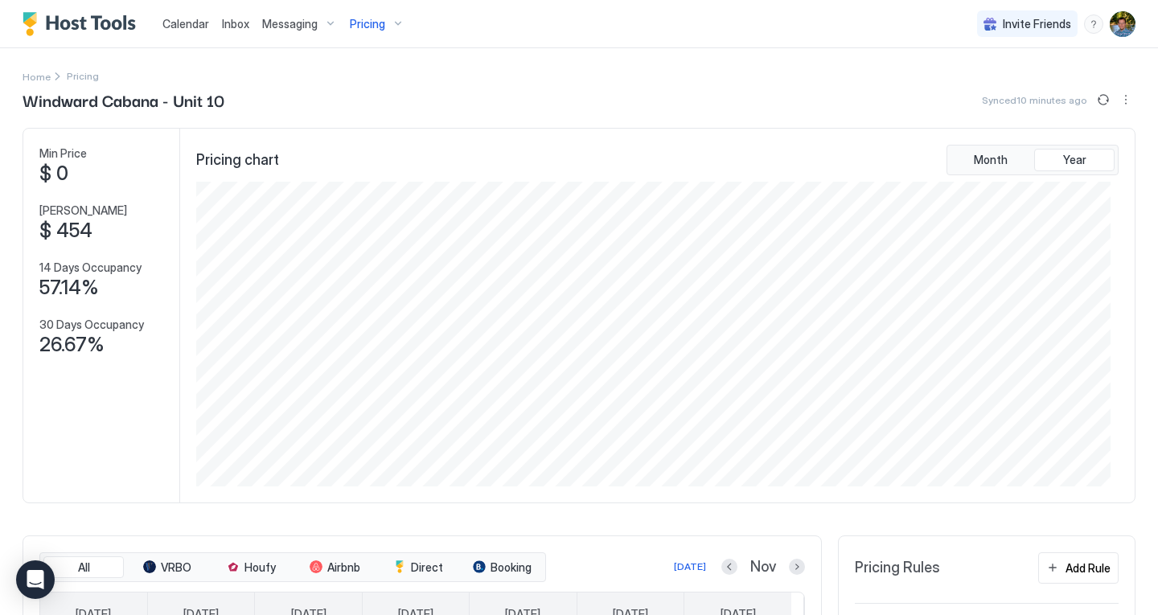
click at [388, 15] on div "Pricing" at bounding box center [377, 23] width 68 height 27
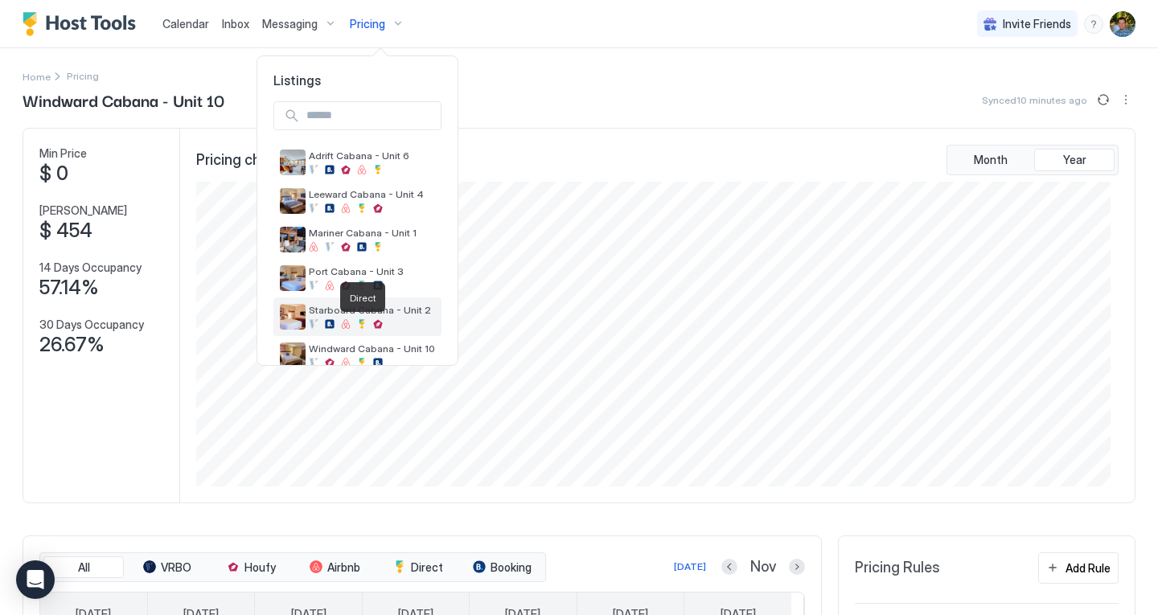
click at [360, 324] on div at bounding box center [362, 324] width 10 height 10
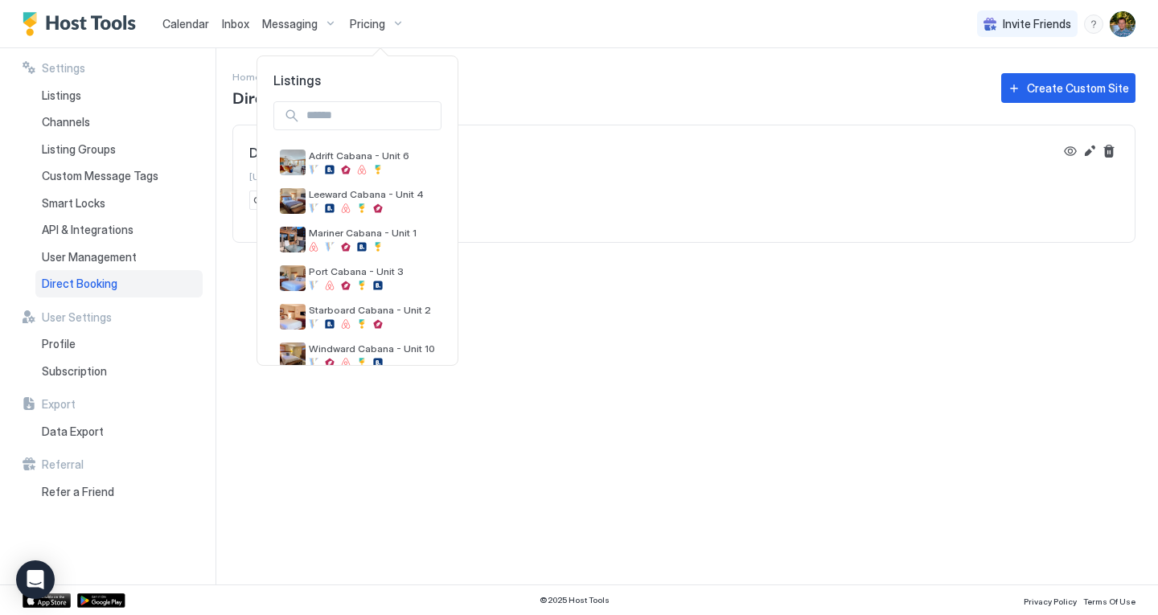
click at [216, 299] on div at bounding box center [579, 307] width 1158 height 615
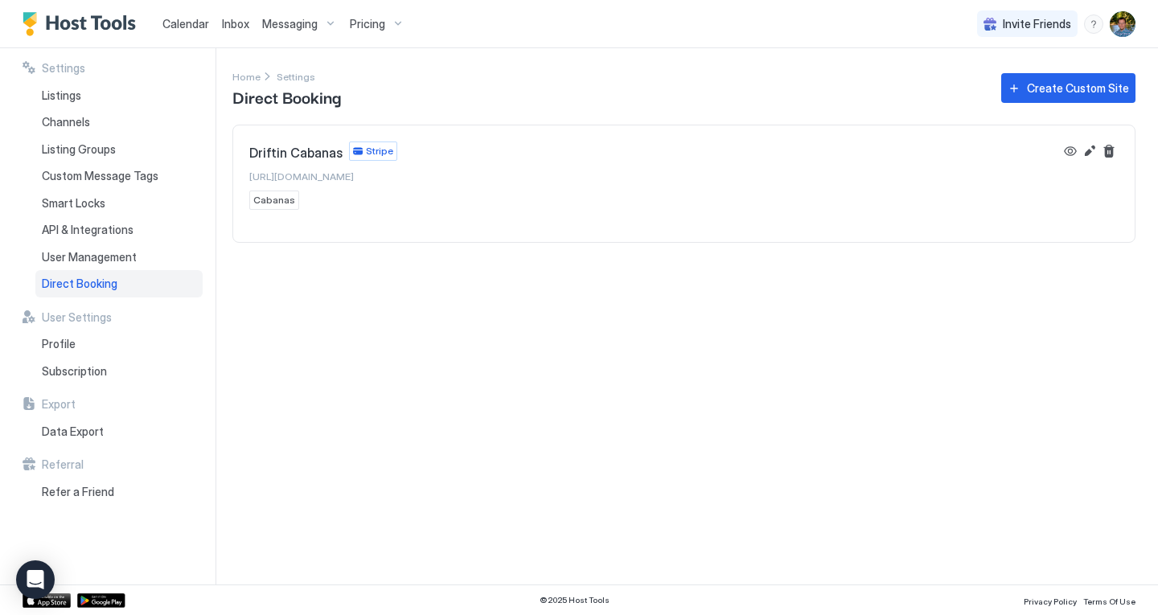
click at [380, 23] on span "Pricing" at bounding box center [367, 24] width 35 height 14
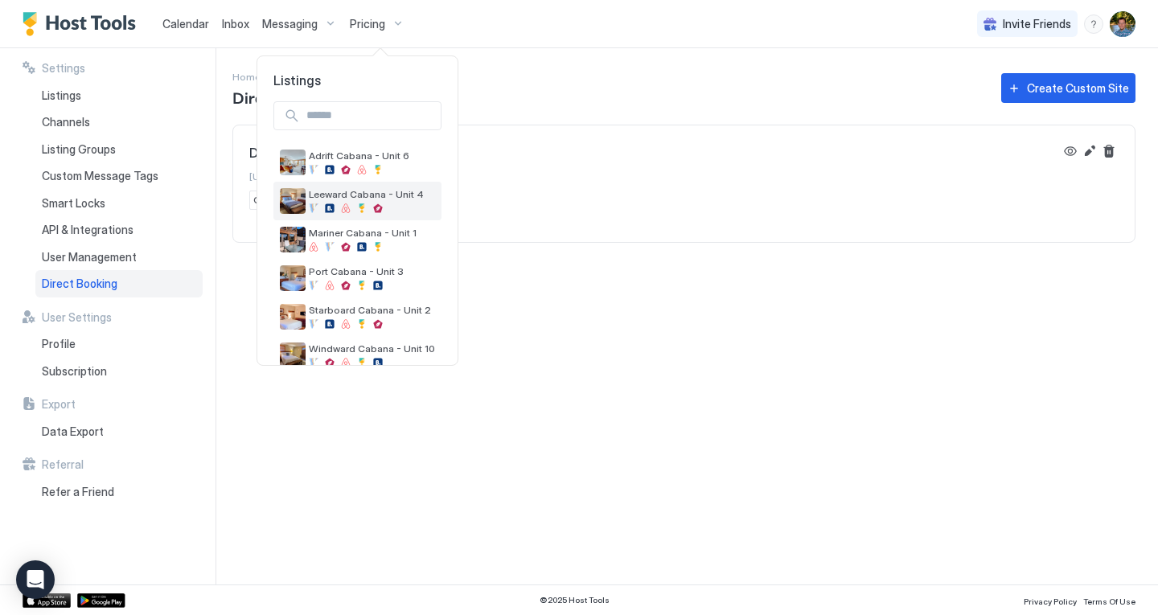
click at [413, 203] on div "Leeward Cabana - Unit 4" at bounding box center [372, 200] width 126 height 25
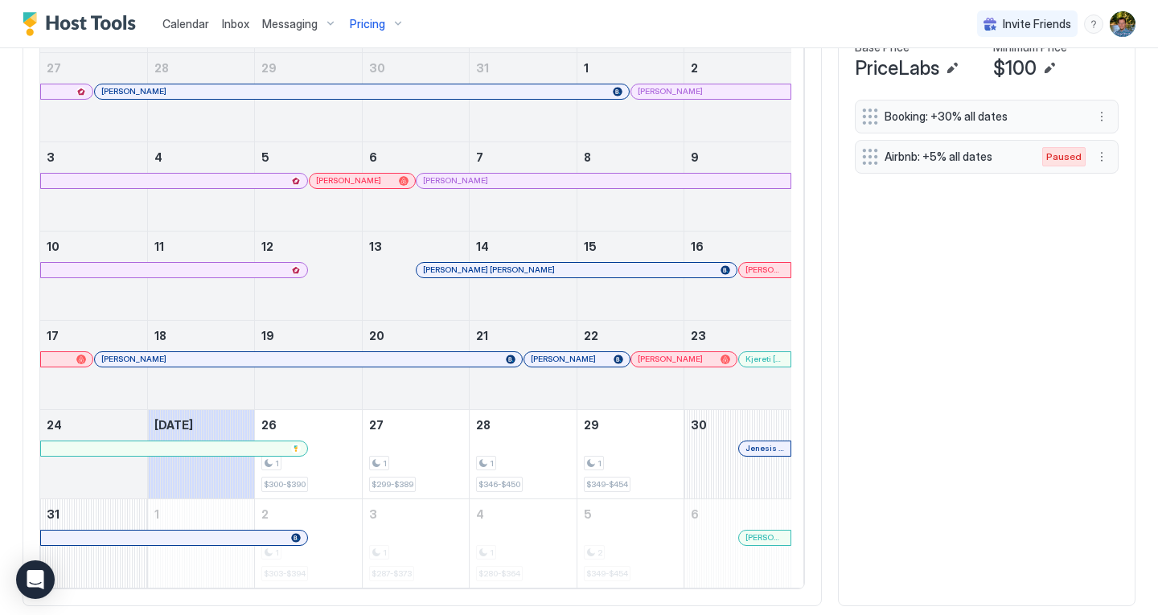
scroll to position [585, 0]
click at [192, 18] on span "Calendar" at bounding box center [185, 24] width 47 height 14
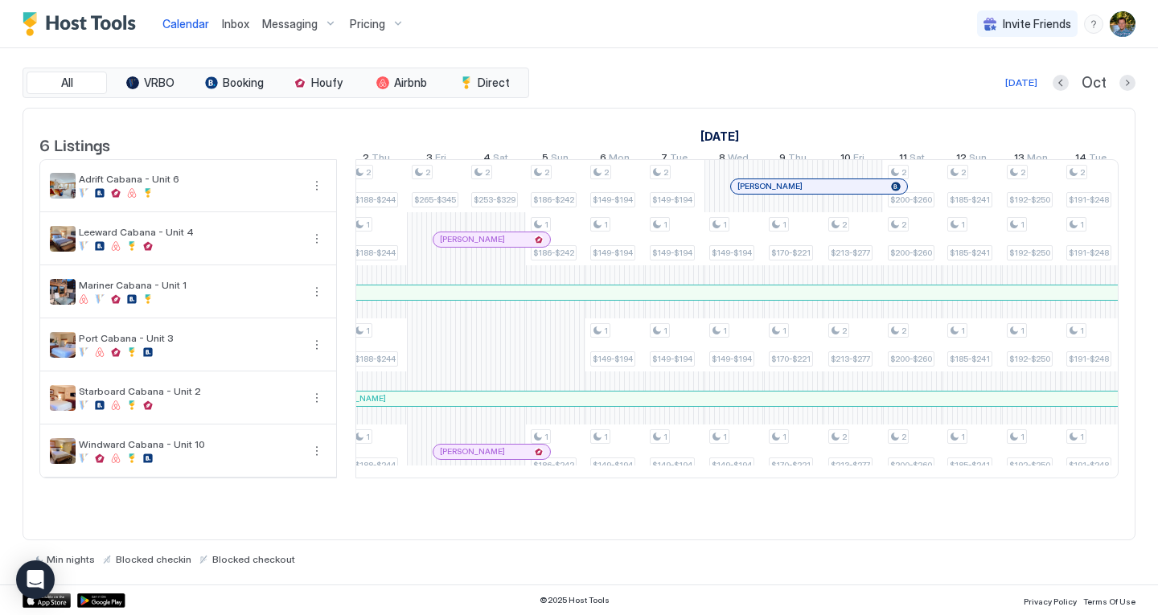
scroll to position [0, 2203]
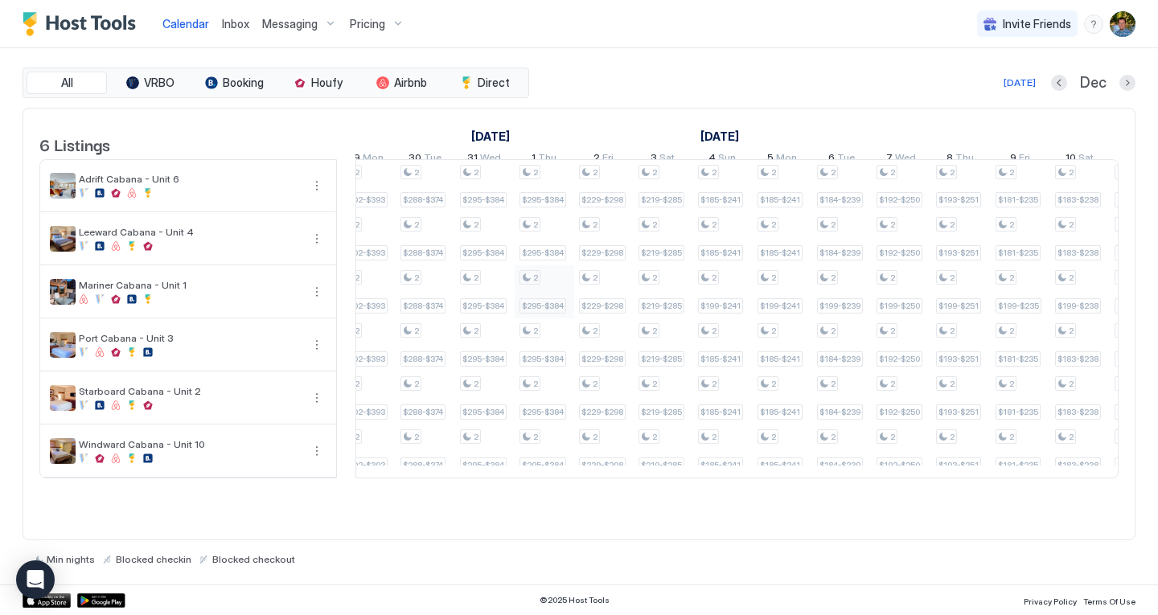
click at [553, 293] on div "2 $149-$194 2 $149-$194 2 $199 2 $149-$194 2 $149-$194 2 $149-$194 2 $149-$194 …" at bounding box center [663, 319] width 3154 height 318
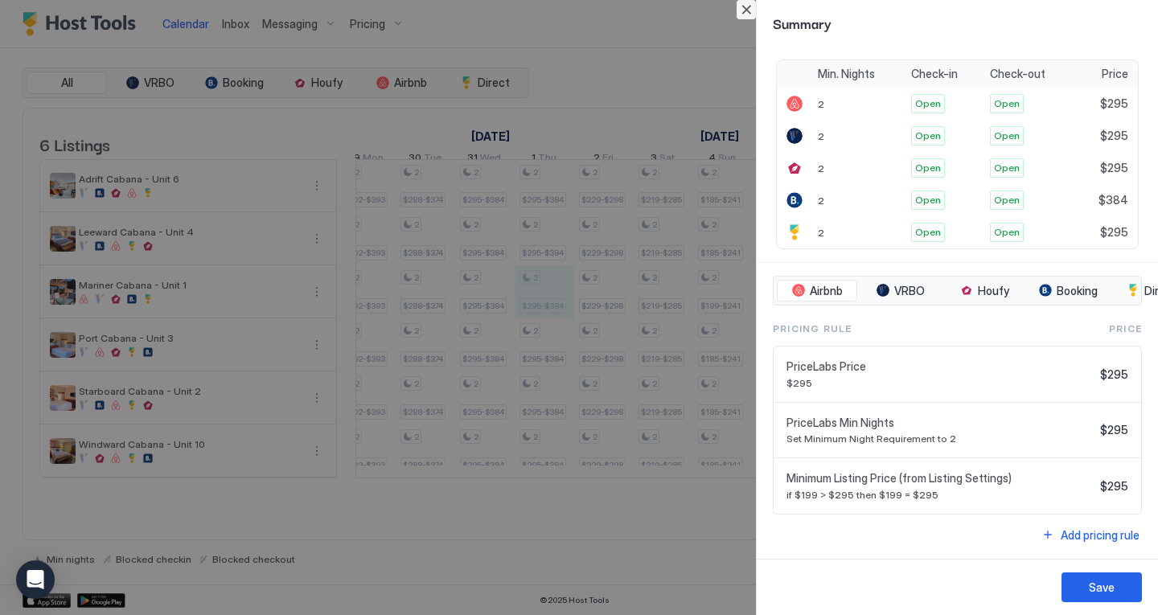
click at [747, 5] on button "Close" at bounding box center [746, 9] width 19 height 19
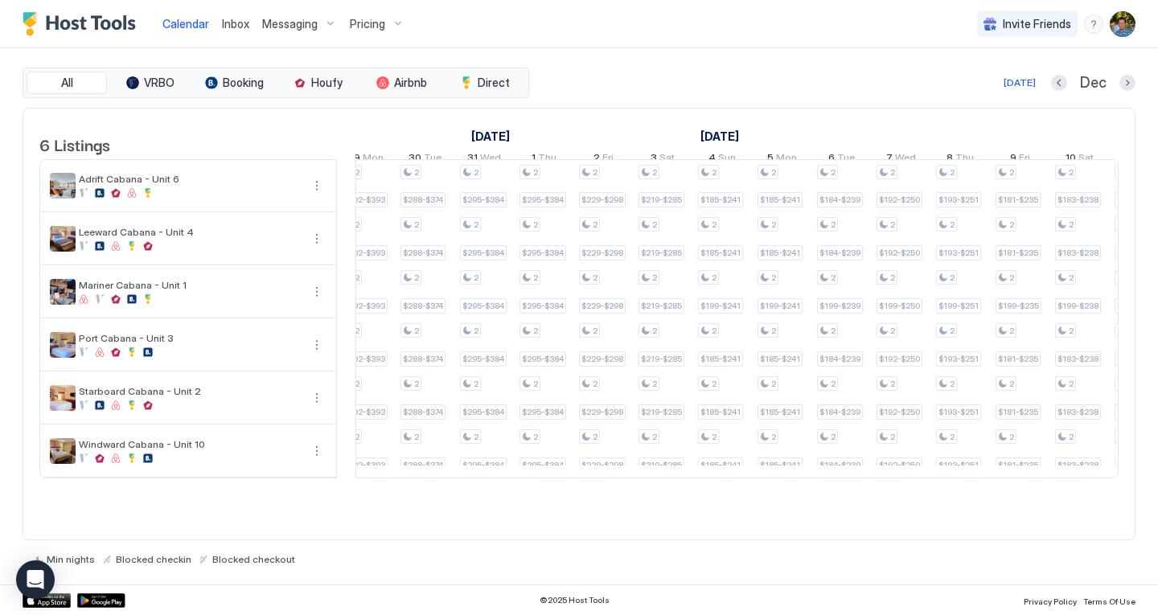
click at [733, 101] on div "All VRBO Booking Houfy Airbnb Direct [DATE] [DATE] Listings [DATE] [DATE] 8 Mon…" at bounding box center [579, 317] width 1113 height 498
click at [1011, 78] on div "[DATE]" at bounding box center [1020, 83] width 32 height 14
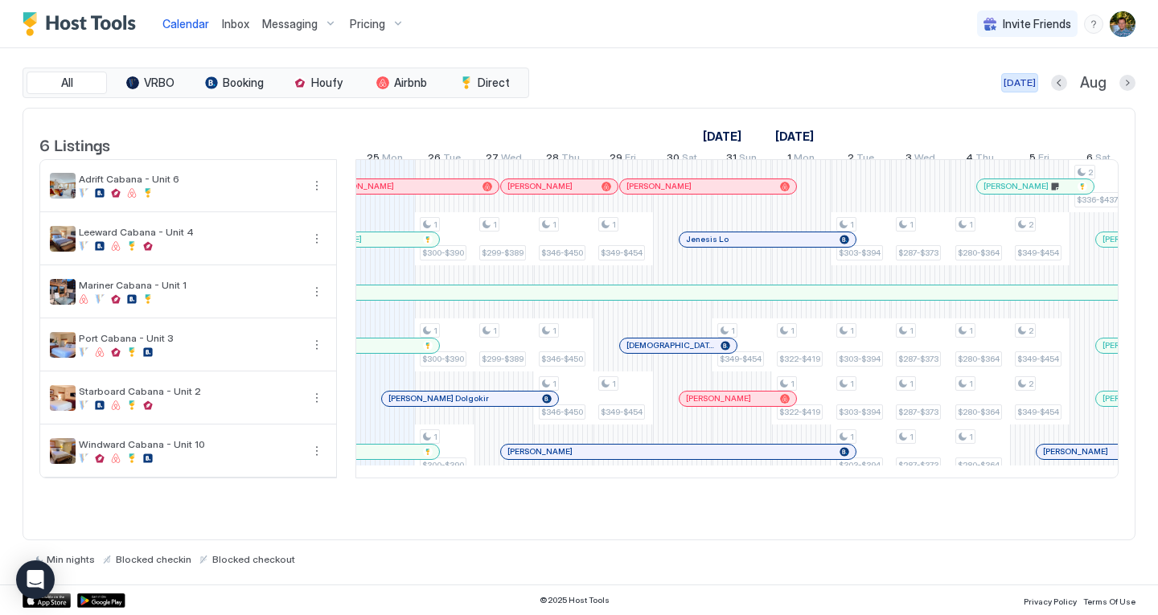
scroll to position [0, 894]
click at [499, 81] on span "Direct" at bounding box center [494, 83] width 32 height 14
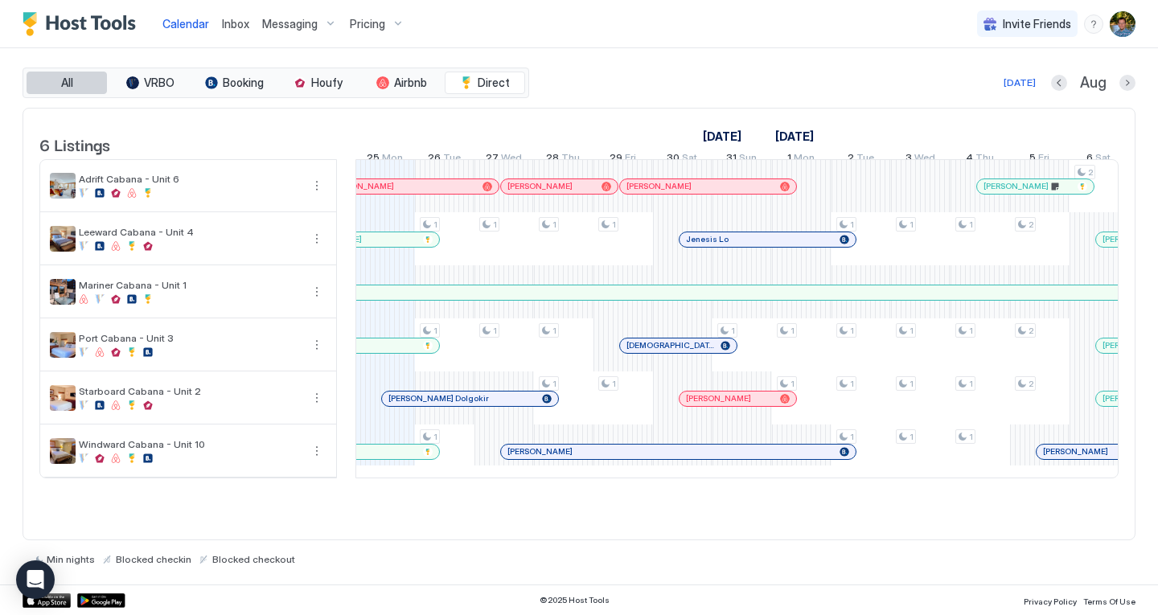
click at [78, 76] on button "All" at bounding box center [67, 83] width 80 height 23
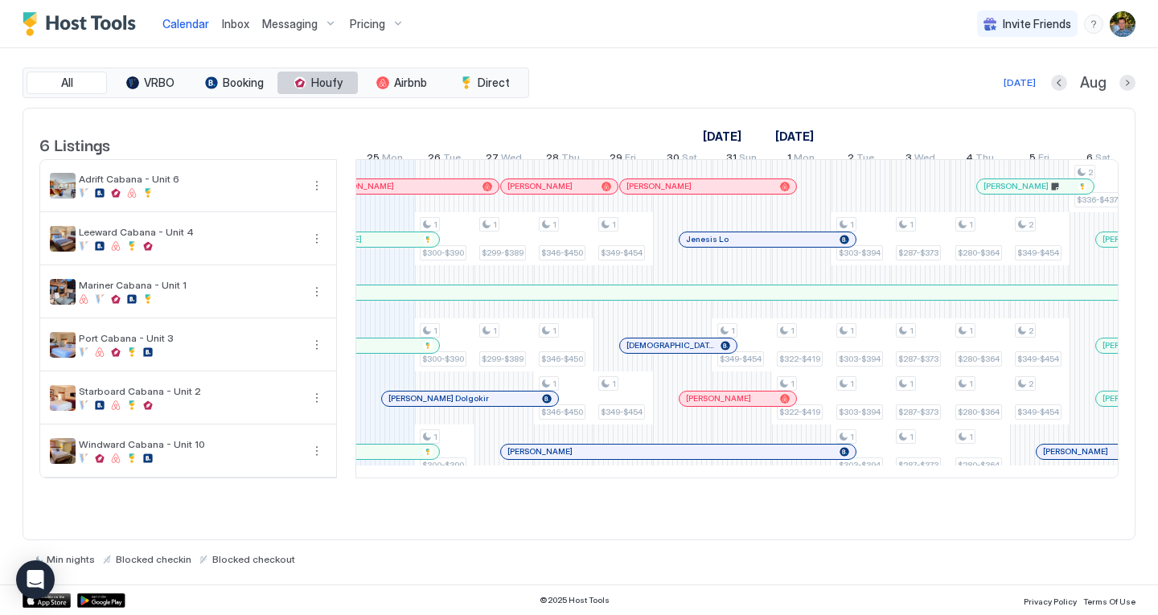
click at [312, 88] on span "Houfy" at bounding box center [326, 83] width 31 height 14
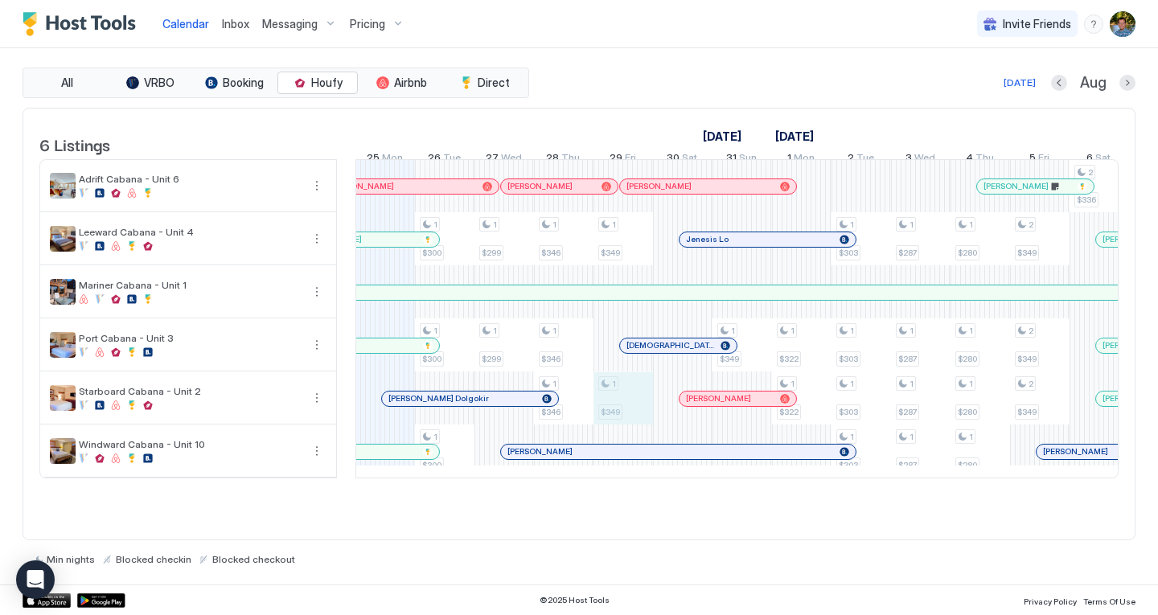
click at [618, 409] on div "1 $300 1 $300 1 $300 1 $299 1 $299 1 $346 1 $346 1 $346 1 $349 1 $349 1 $349 1 …" at bounding box center [1040, 319] width 3154 height 318
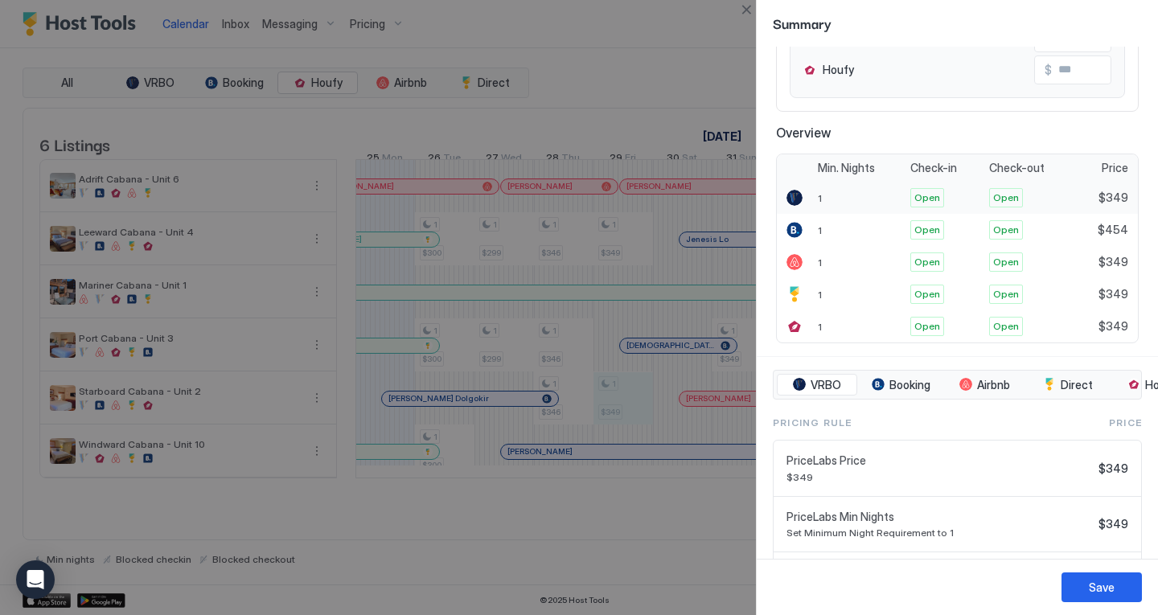
scroll to position [304, 0]
click at [972, 332] on div "Open" at bounding box center [944, 325] width 69 height 19
click at [1127, 385] on button "Houfy" at bounding box center [1151, 384] width 80 height 23
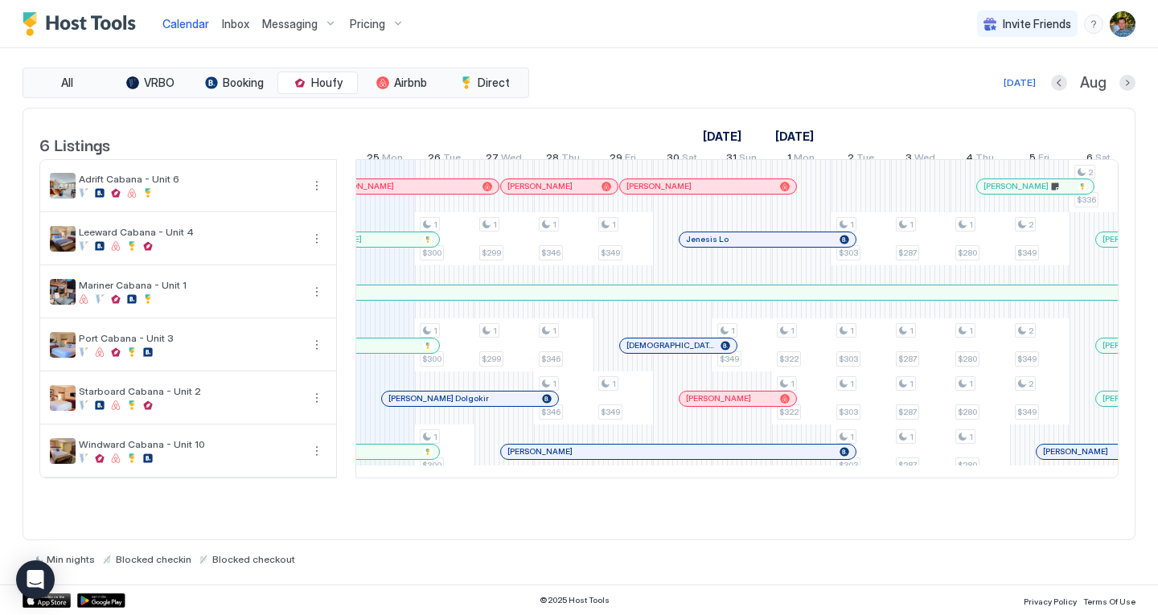
click at [95, 60] on div "All VRBO Booking Houfy Airbnb Direct [DATE] [DATE] Listings [DATE] [DATE] [DATE…" at bounding box center [579, 316] width 1113 height 536
